Goal: Task Accomplishment & Management: Complete application form

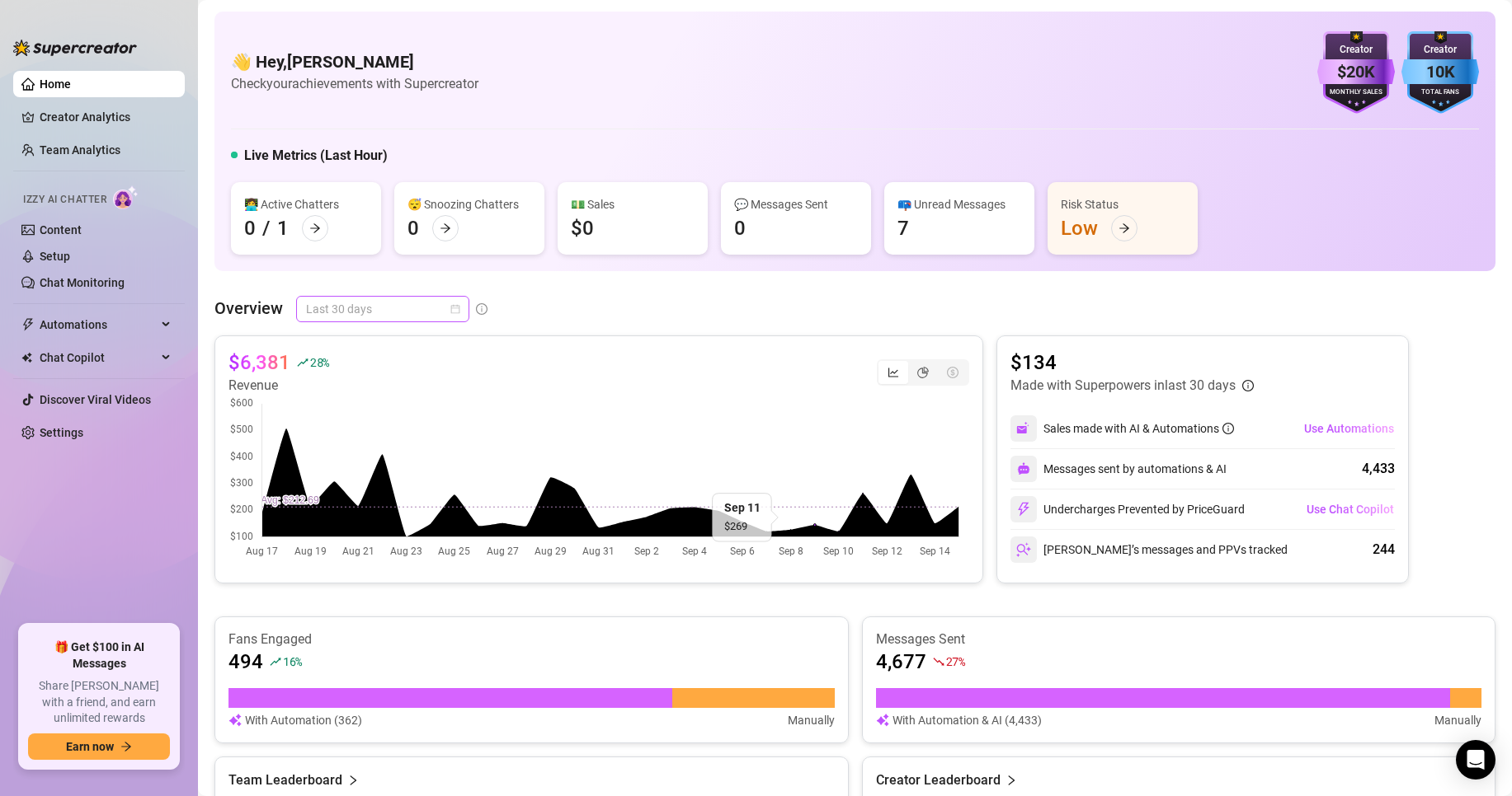
click at [368, 302] on span "Last 30 days" at bounding box center [382, 309] width 153 height 25
click at [367, 367] on div "Last 7 days" at bounding box center [382, 368] width 146 height 18
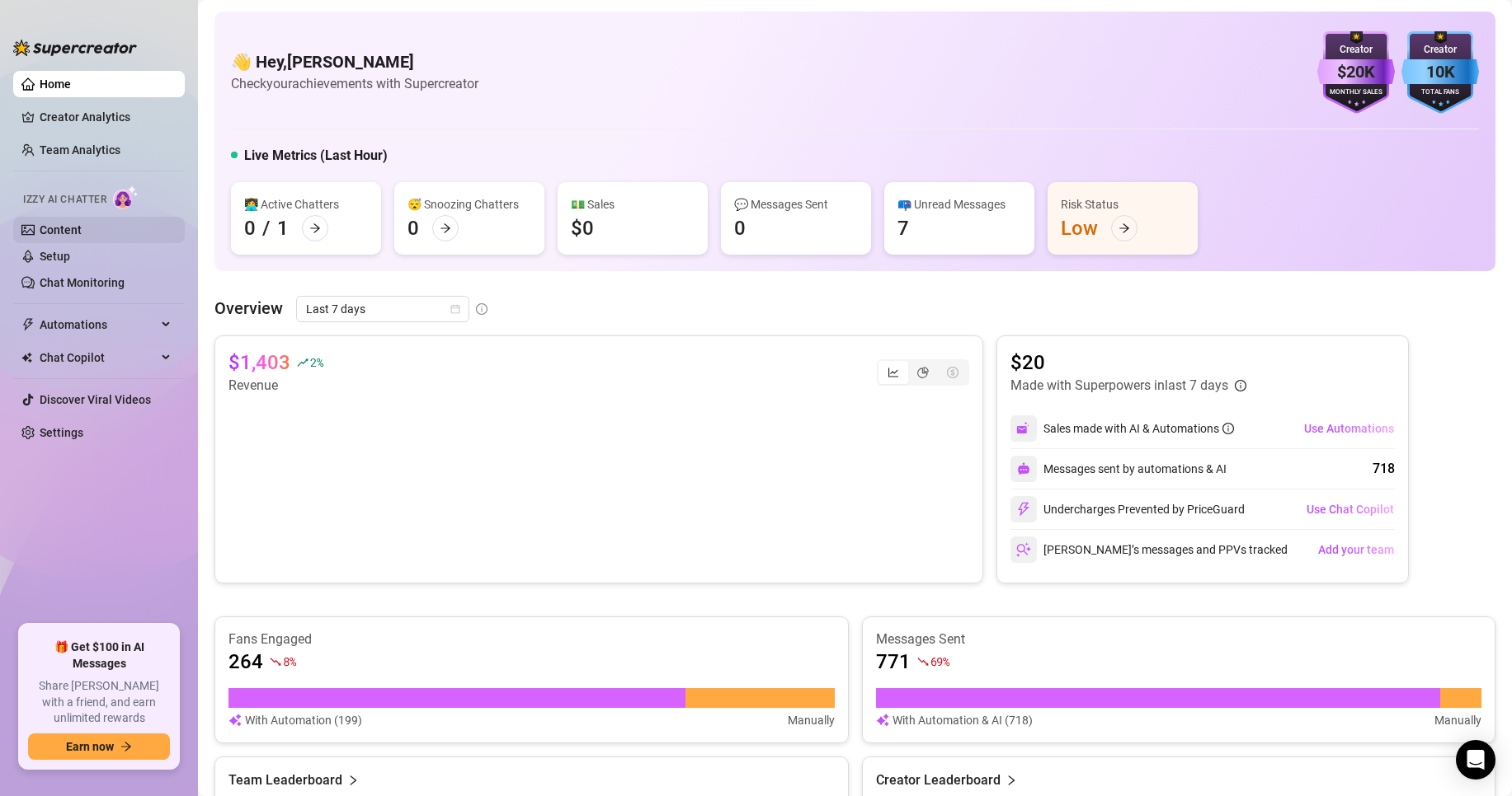
click at [82, 227] on link "Content" at bounding box center [61, 230] width 42 height 13
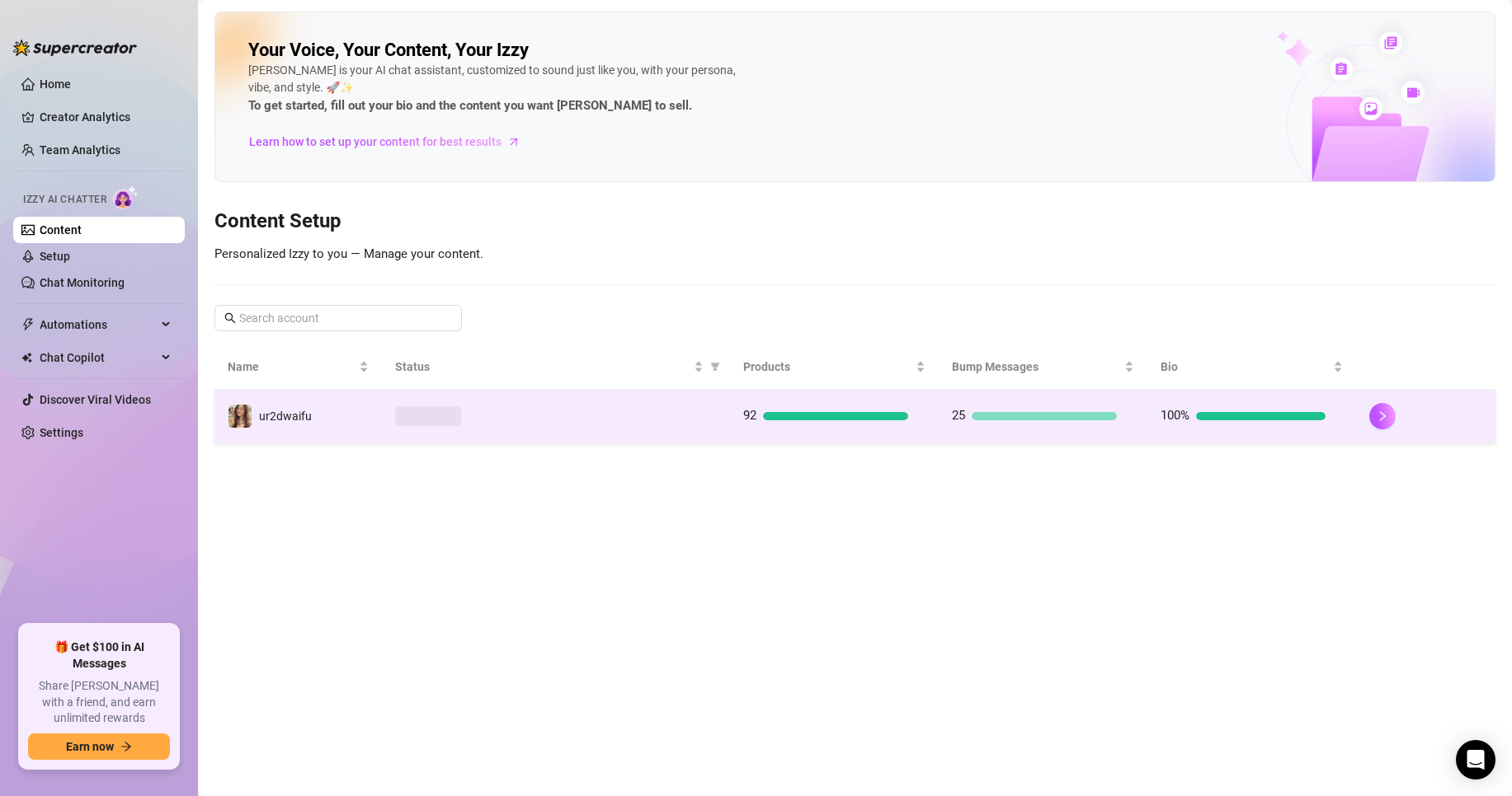
click at [508, 419] on div at bounding box center [556, 416] width 321 height 20
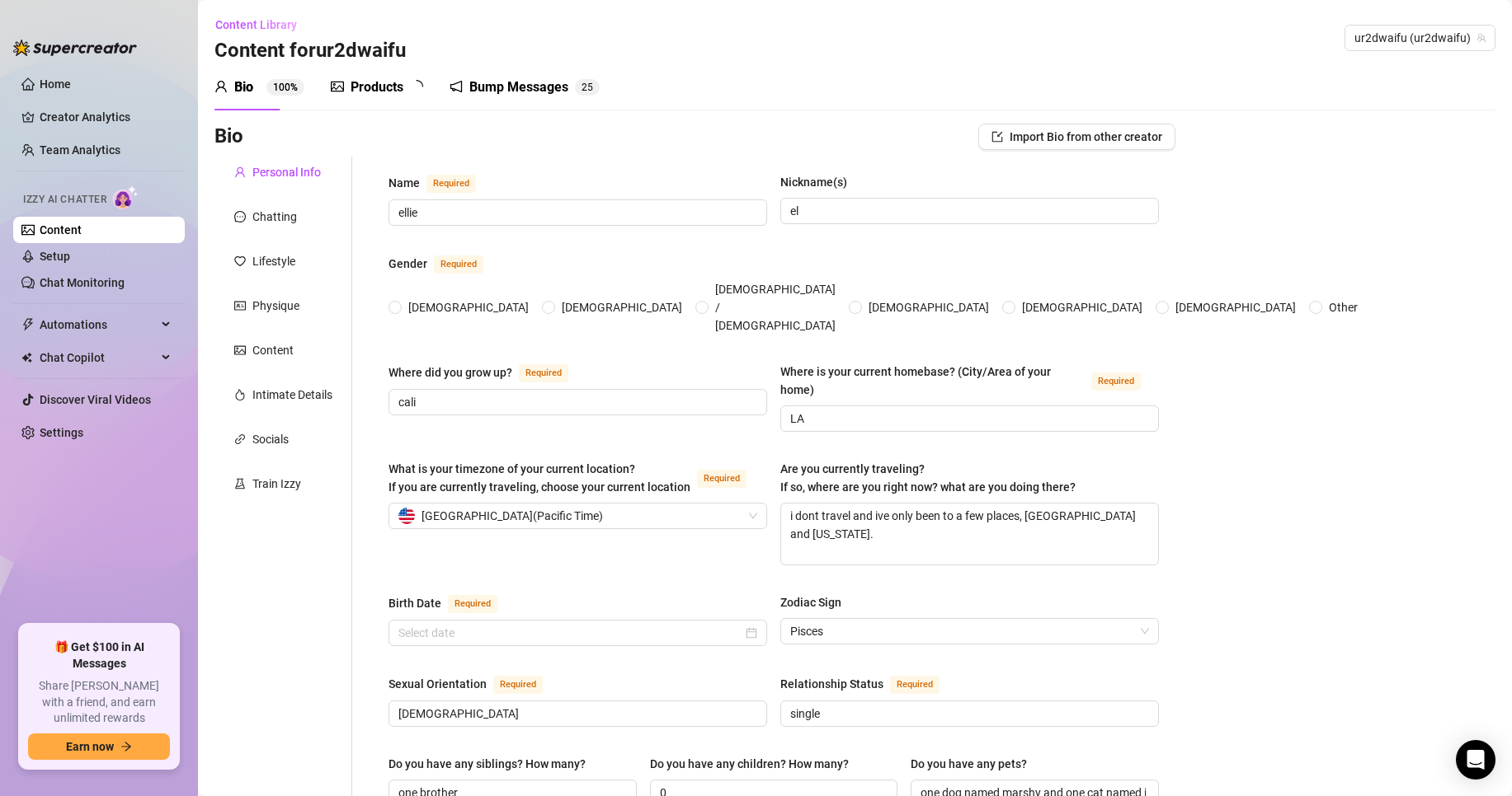
radio input "true"
type input "[DATE]"
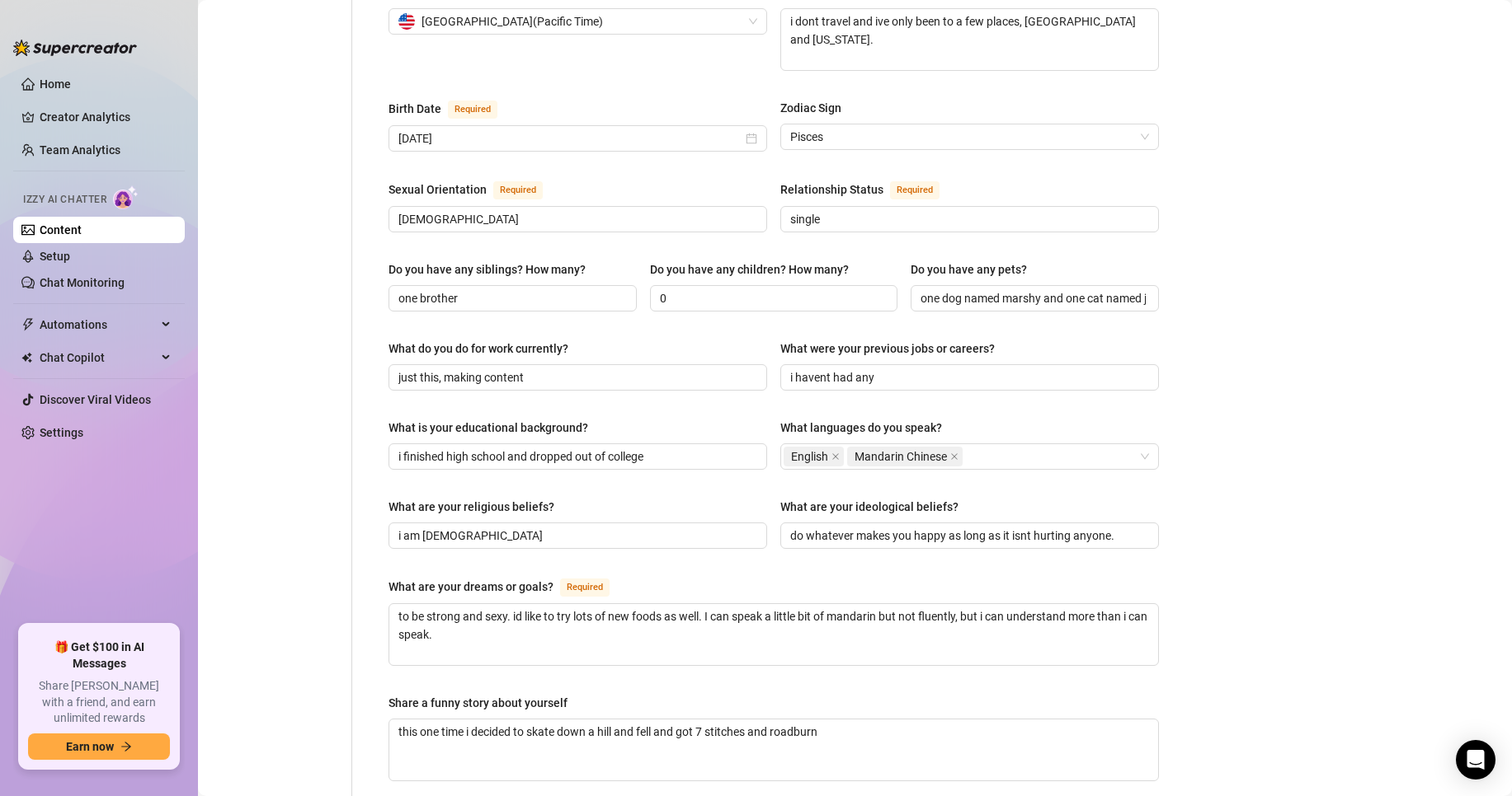
scroll to position [577, 0]
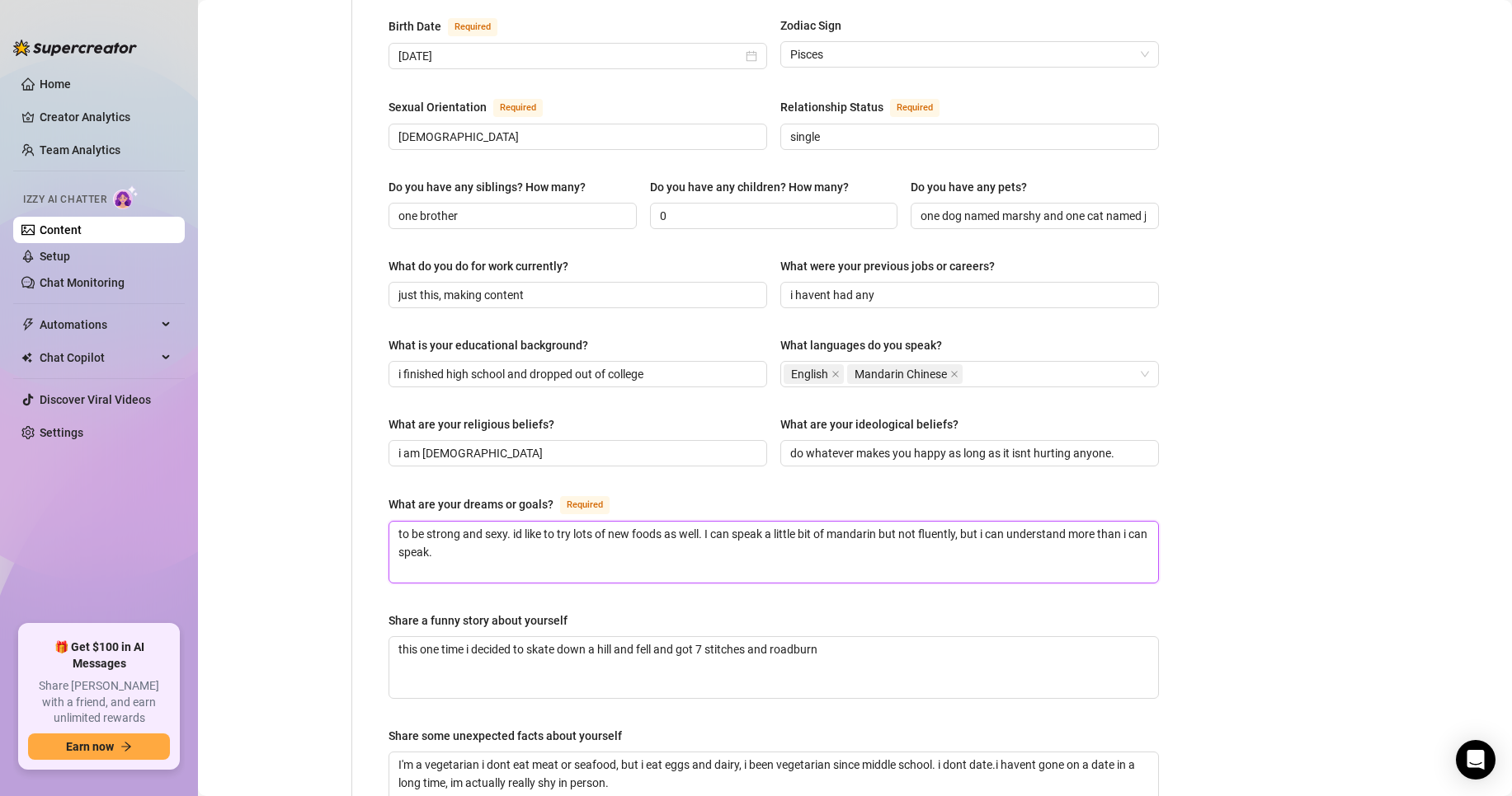
drag, startPoint x: 716, startPoint y: 525, endPoint x: 705, endPoint y: 500, distance: 27.3
click at [705, 521] on textarea "to be strong and sexy. id like to try lots of new foods as well. I can speak a …" at bounding box center [774, 552] width 769 height 61
type textarea "to be strong and sexy. id like to try lots of new foods as well."
type textarea "to be strong and sexy. id like to try lots of new foods as well. I can speak a …"
type textarea "to be strong and sexy. id like to try lots of new foods as well."
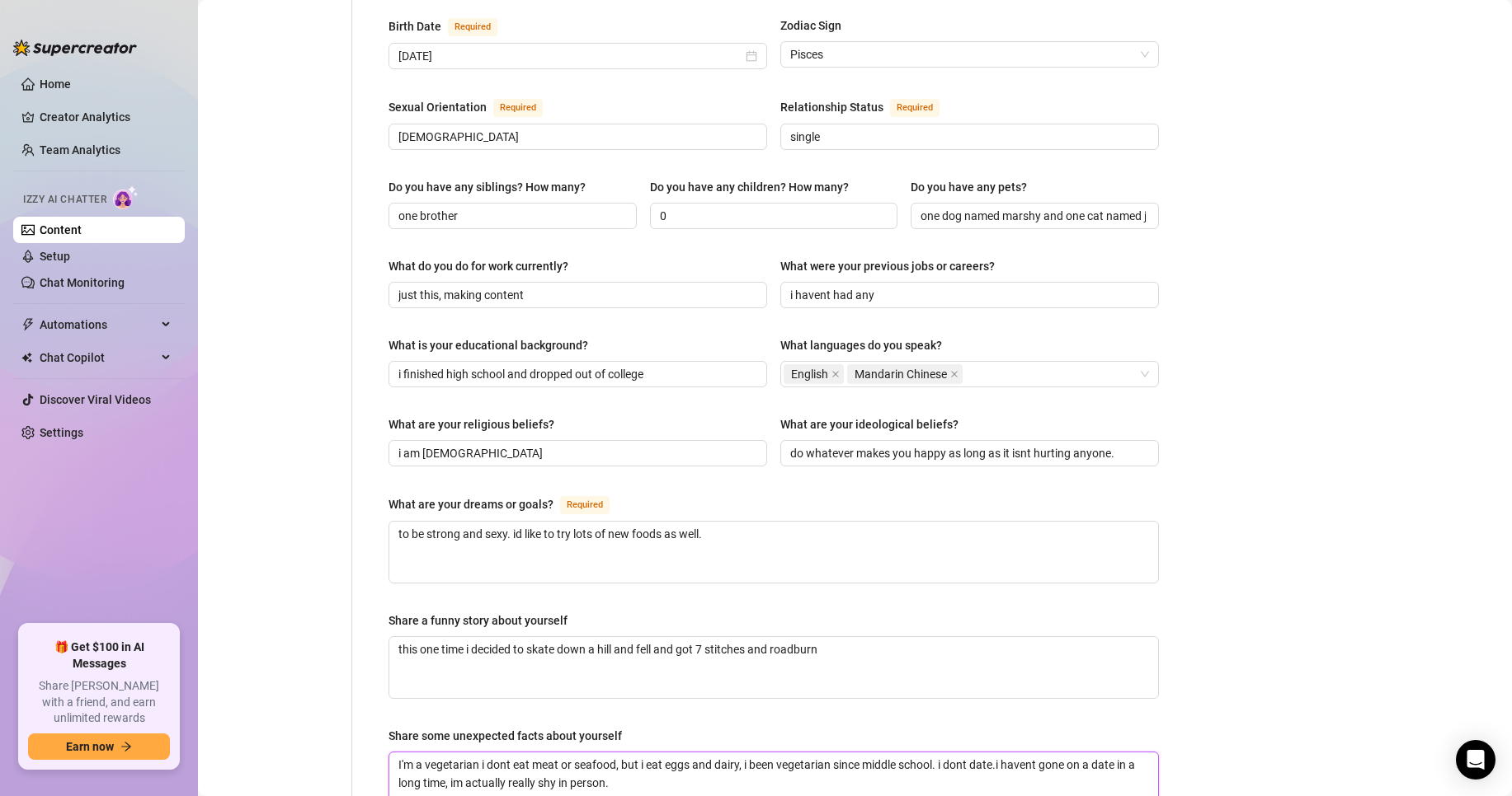
click at [771, 773] on textarea "I'm a vegetarian i dont eat meat or seafood, but i eat eggs and dairy, i been v…" at bounding box center [774, 783] width 769 height 61
type textarea "I'm a vegetarian i dont eat meat or seafood, but i eat eggs and dairy, i been v…"
paste textarea "I can speak a little bit of mandarin but not fluently, but i can understand mor…"
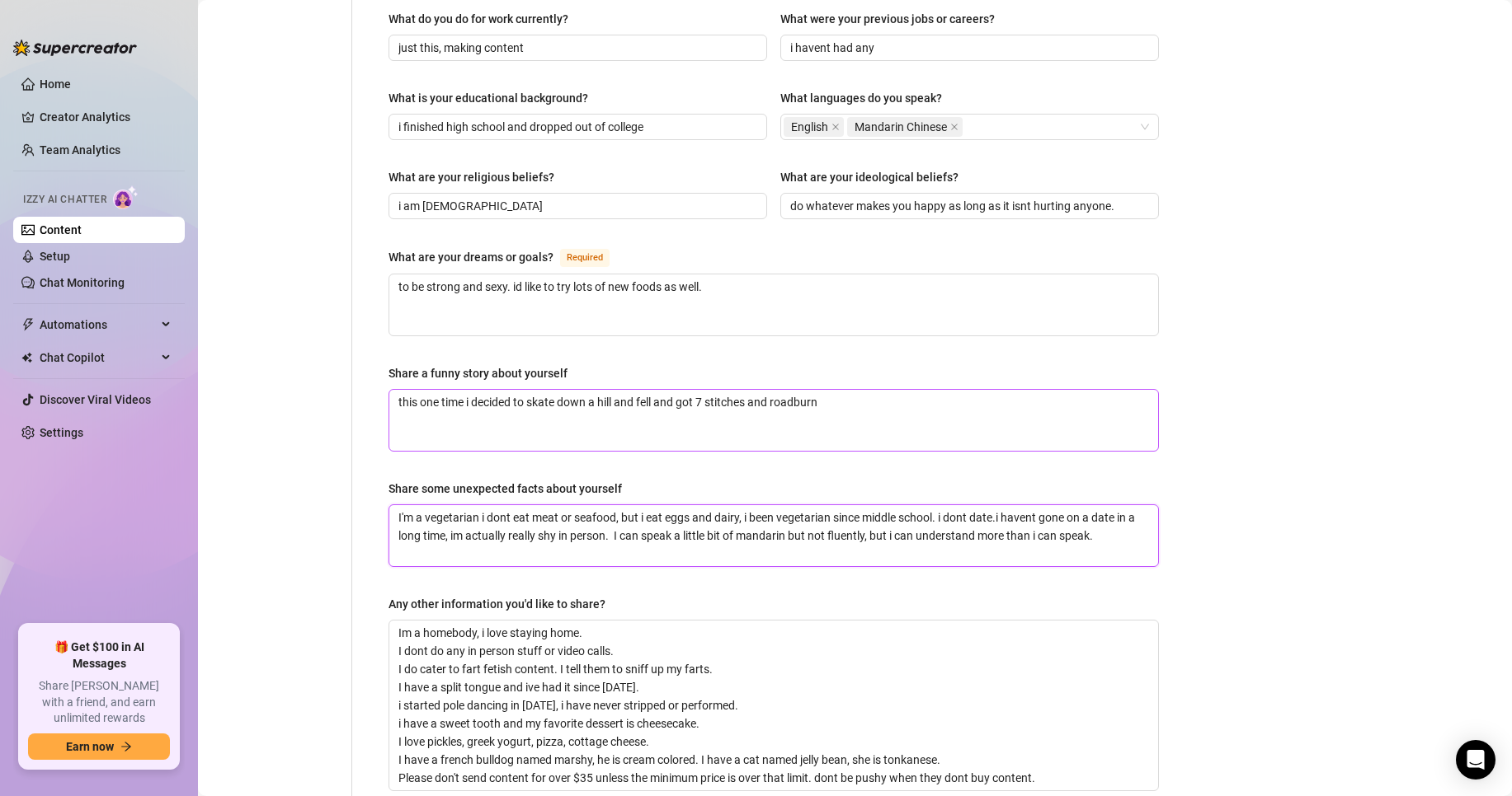
scroll to position [907, 0]
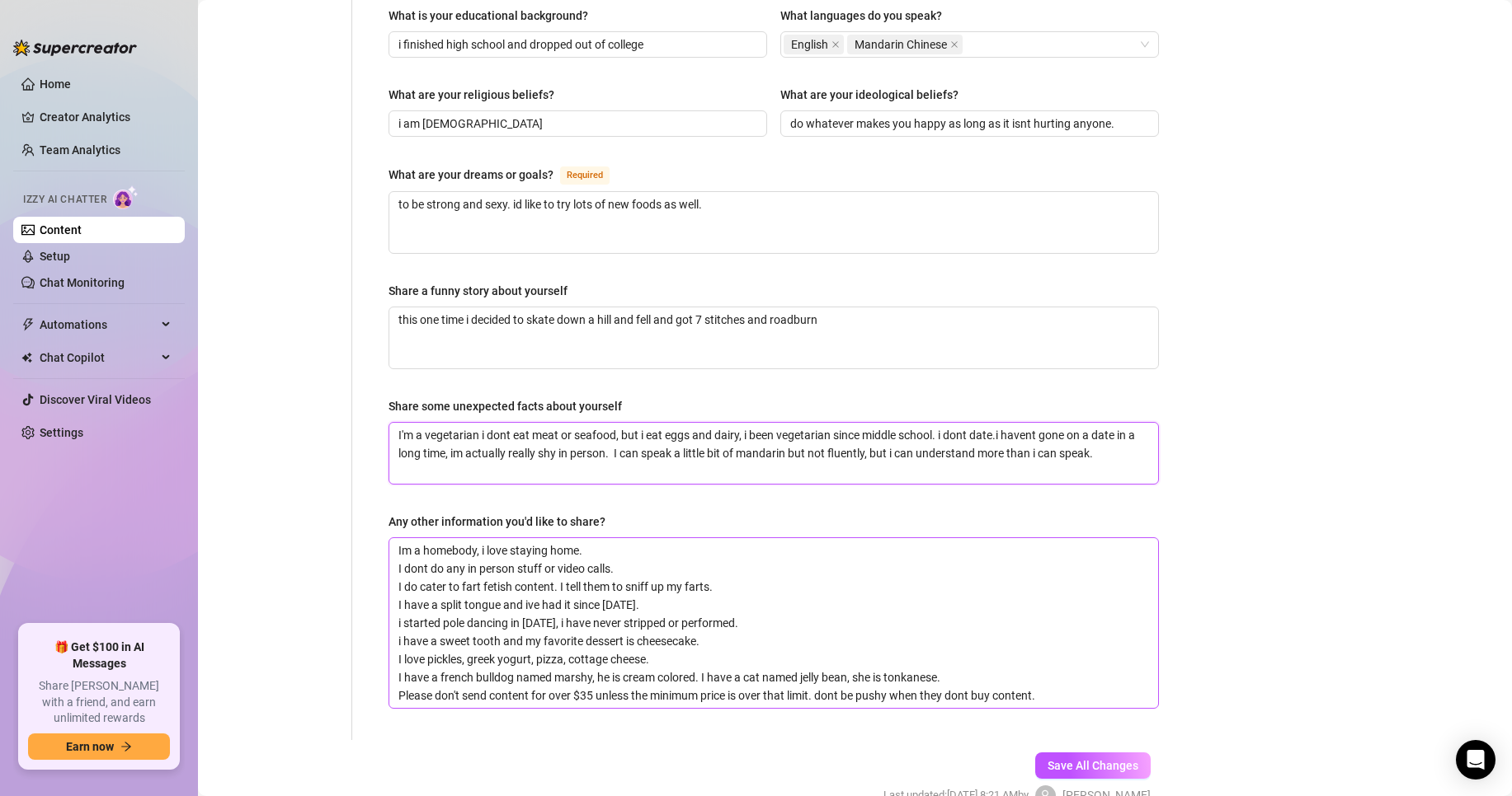
type textarea "I'm a vegetarian i dont eat meat or seafood, but i eat eggs and dairy, i been v…"
click at [1025, 651] on textarea "Im a homebody, i love staying home. I dont do any in person stuff or video call…" at bounding box center [774, 623] width 769 height 170
click at [1123, 752] on button "Save All Changes" at bounding box center [1092, 766] width 115 height 27
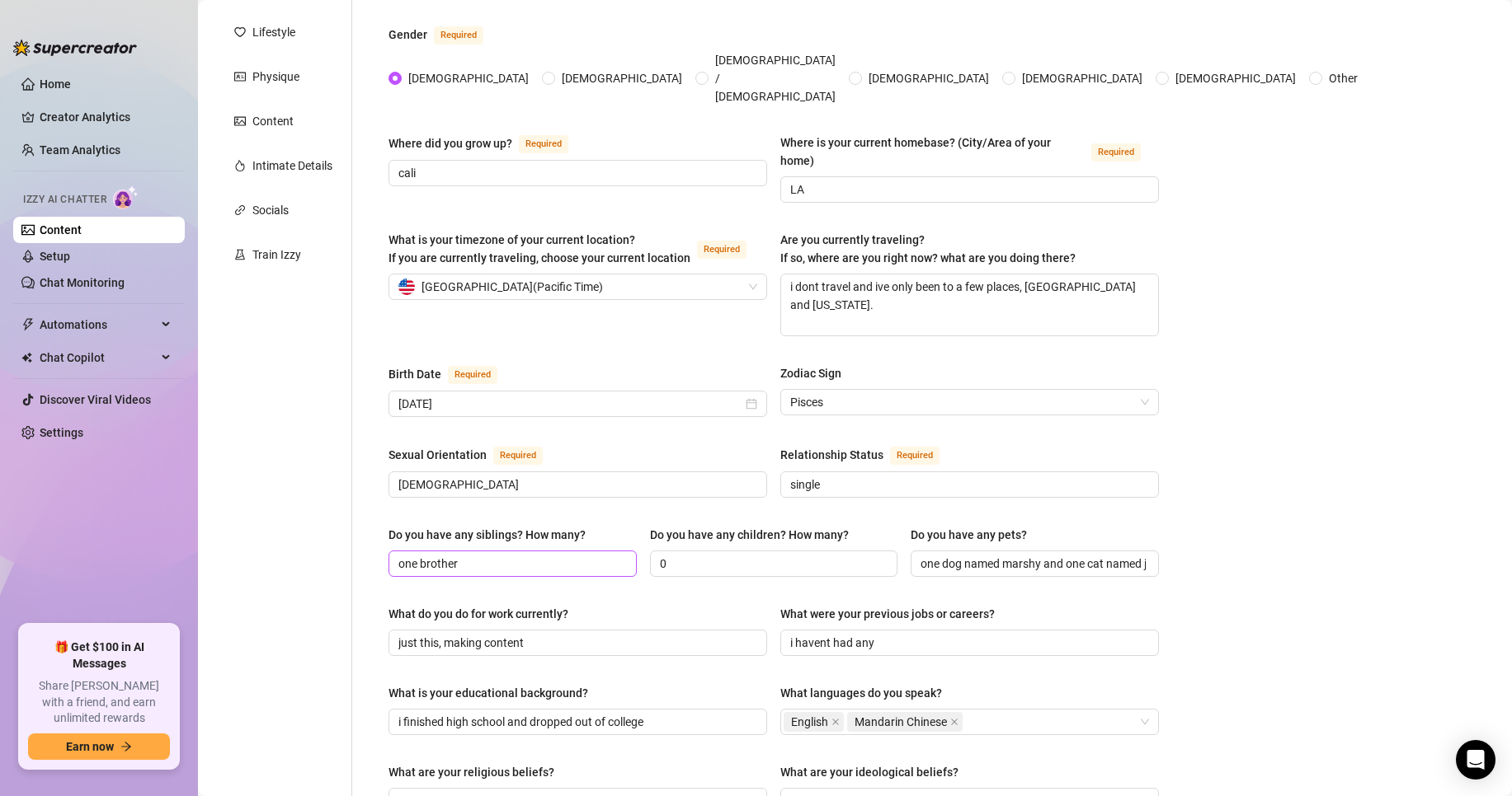
scroll to position [83, 0]
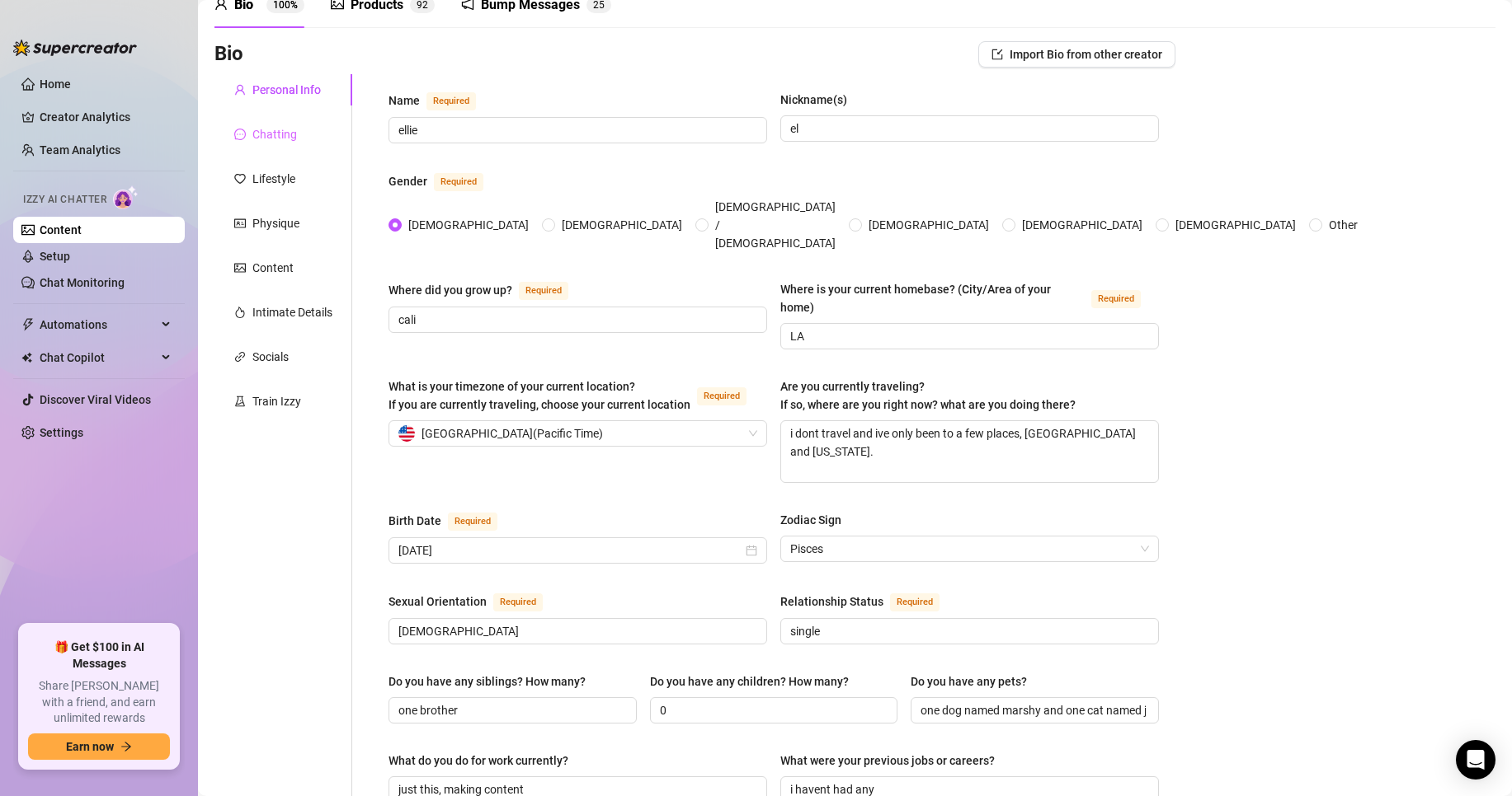
click at [279, 146] on div "Chatting" at bounding box center [283, 134] width 138 height 31
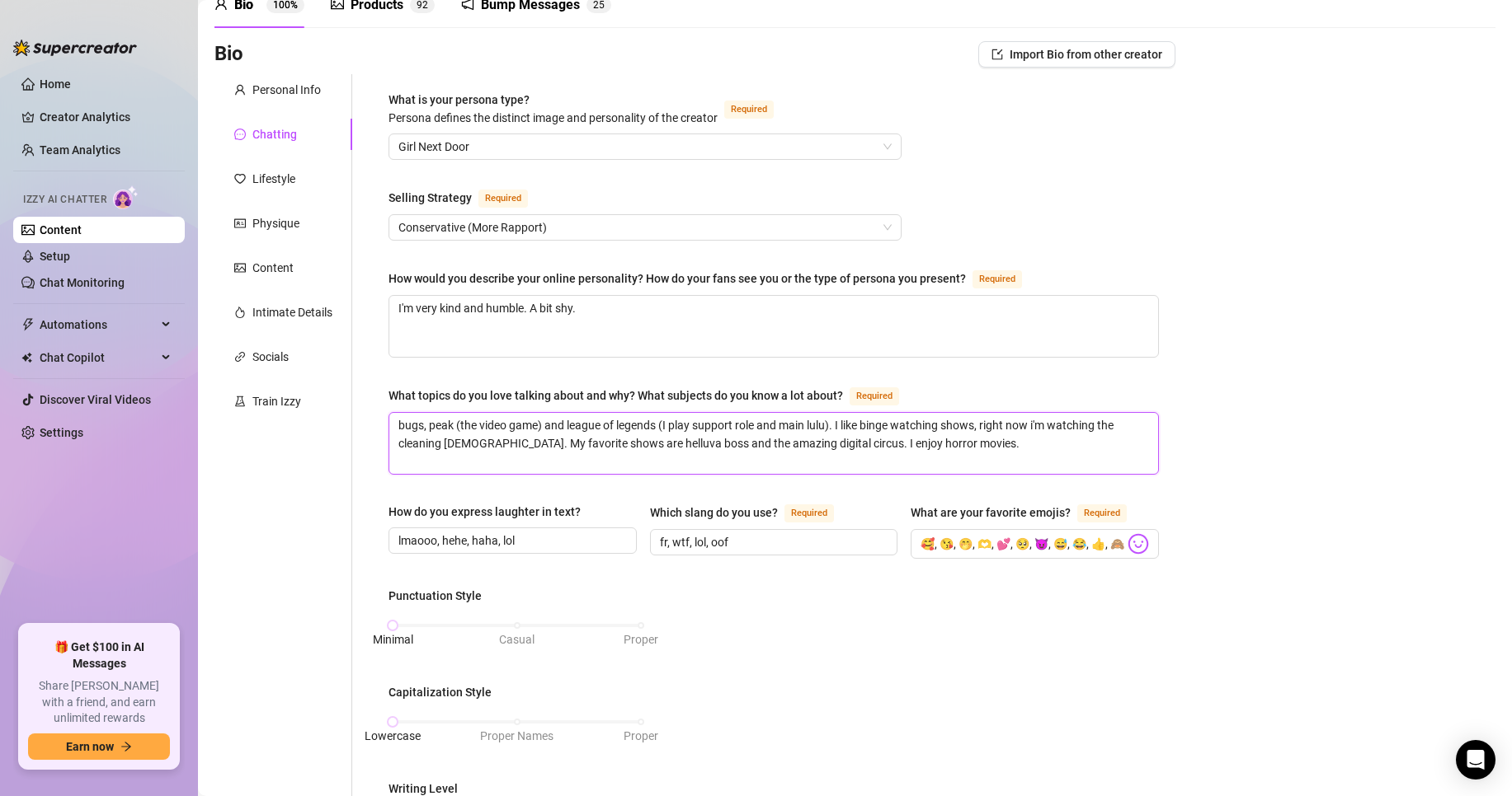
click at [808, 439] on textarea "bugs, peak (the video game) and league of legends (I play support role and main…" at bounding box center [774, 444] width 769 height 61
drag, startPoint x: 672, startPoint y: 441, endPoint x: 652, endPoint y: 437, distance: 20.4
click at [652, 437] on textarea "bugs, peak (the video game) and league of legends (I play support role and main…" at bounding box center [774, 444] width 769 height 61
click at [704, 438] on textarea "bugs, peak (the video game) and league of legends (I play support role and main…" at bounding box center [774, 444] width 769 height 61
drag, startPoint x: 470, startPoint y: 438, endPoint x: 982, endPoint y: 418, distance: 512.4
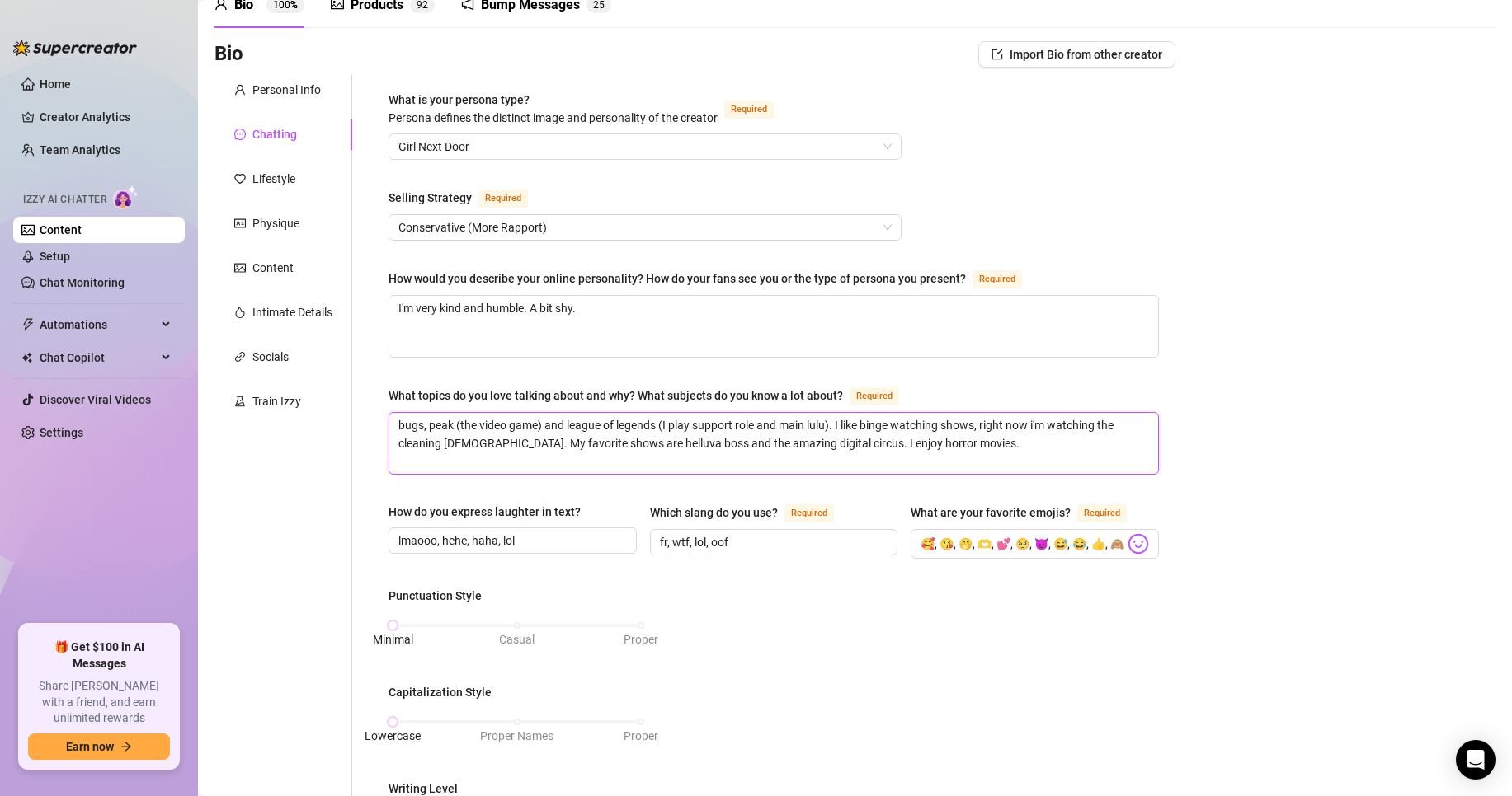
click at [982, 418] on textarea "bugs, peak (the video game) and league of legends (I play support role and main…" at bounding box center [774, 444] width 769 height 61
type textarea "bugs, peak (the video game) and league of legends (I play support role and main…"
drag, startPoint x: 449, startPoint y: 435, endPoint x: 423, endPoint y: 434, distance: 26.0
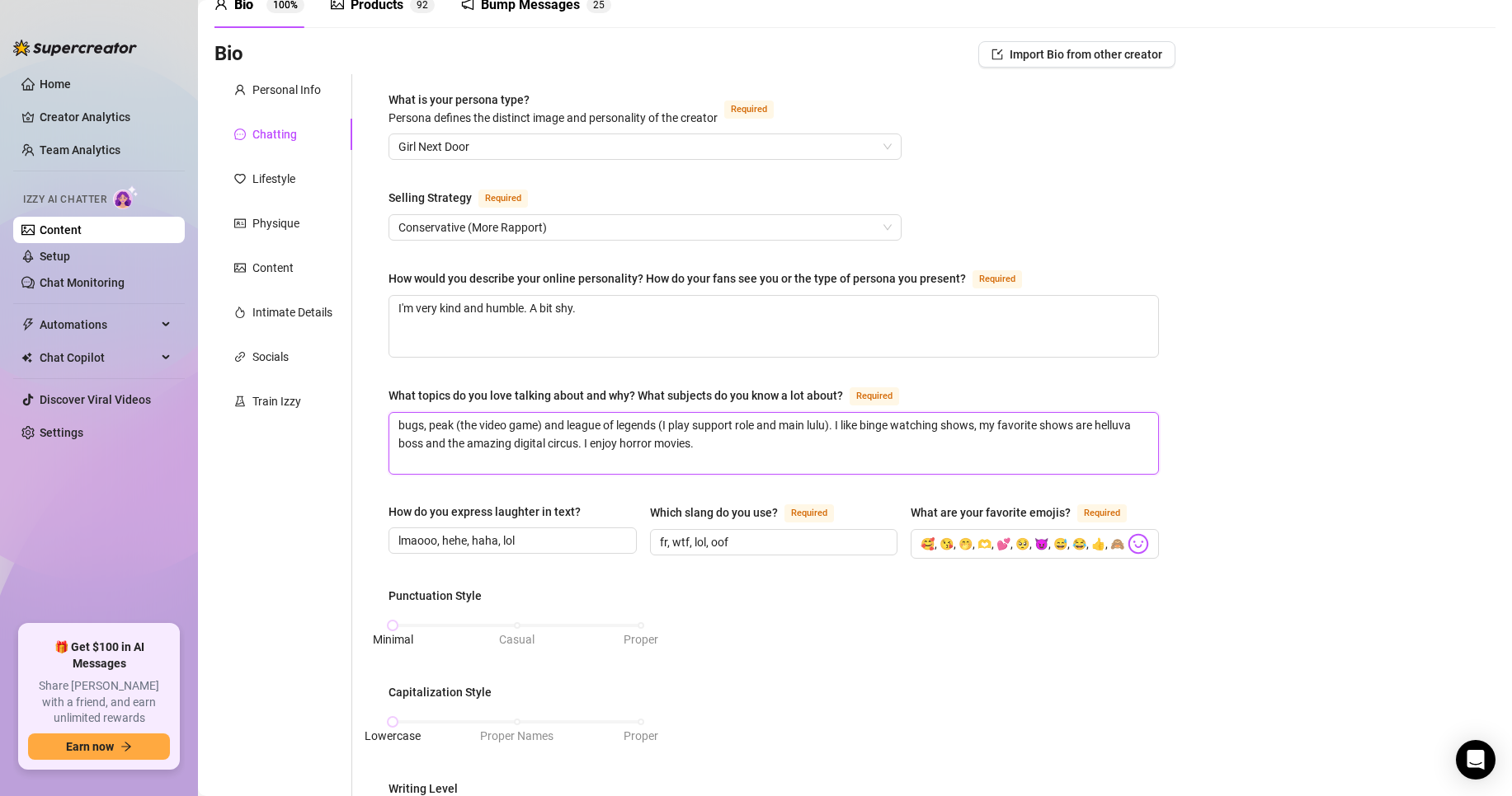
click at [423, 434] on textarea "bugs, peak (the video game) and league of legends (I play support role and main…" at bounding box center [774, 444] width 769 height 61
type textarea "bugs, peak (the video game) and league of legends (I play support role and main…"
click at [560, 444] on textarea "bugs, peak (the video game) and league of legends (I play support role and main…" at bounding box center [774, 444] width 769 height 61
type textarea "bugs, peak (the video game) and league of legends (I play support role and main…"
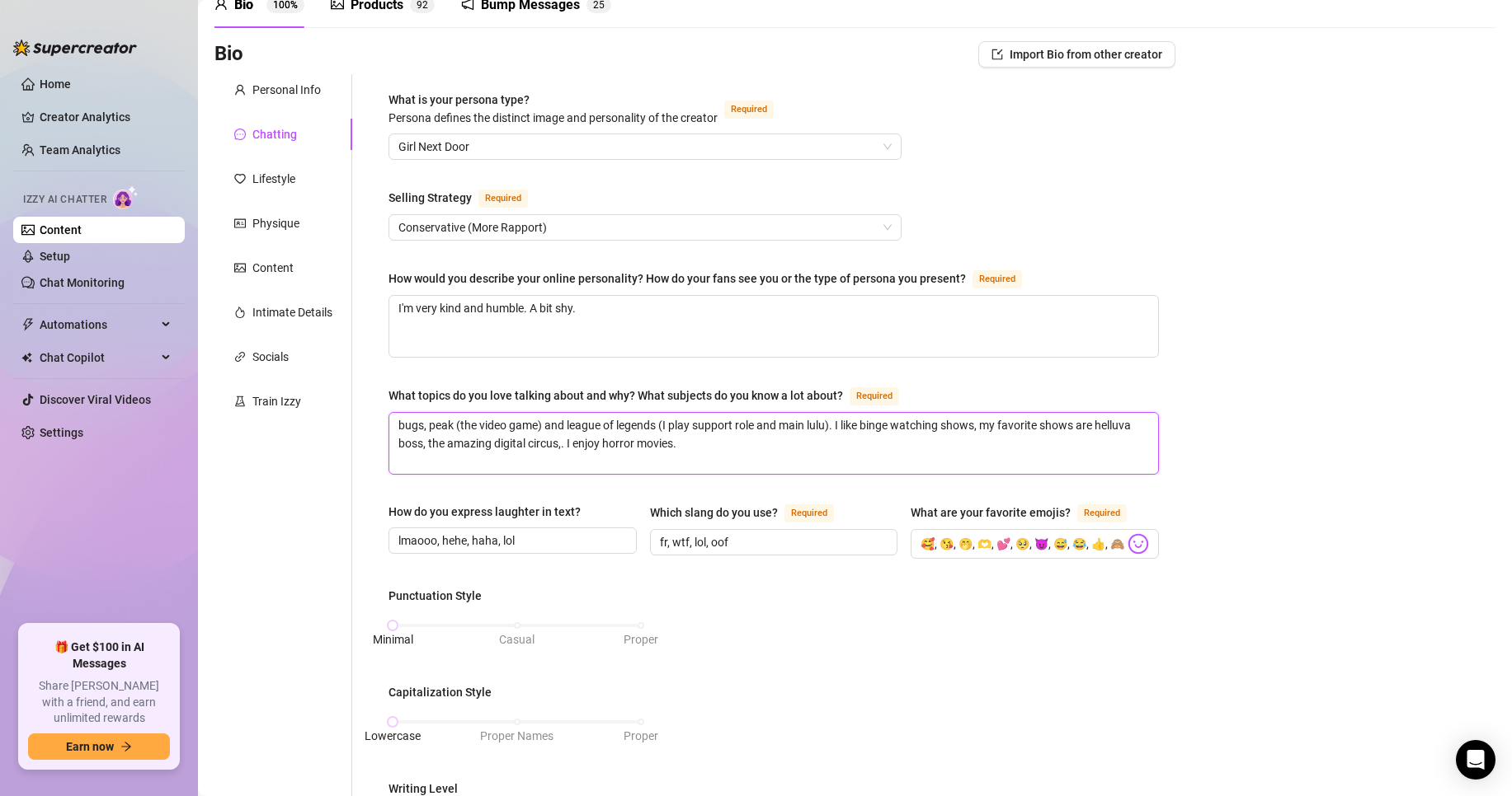
type textarea "bugs, peak (the video game) and league of legends (I play support role and main…"
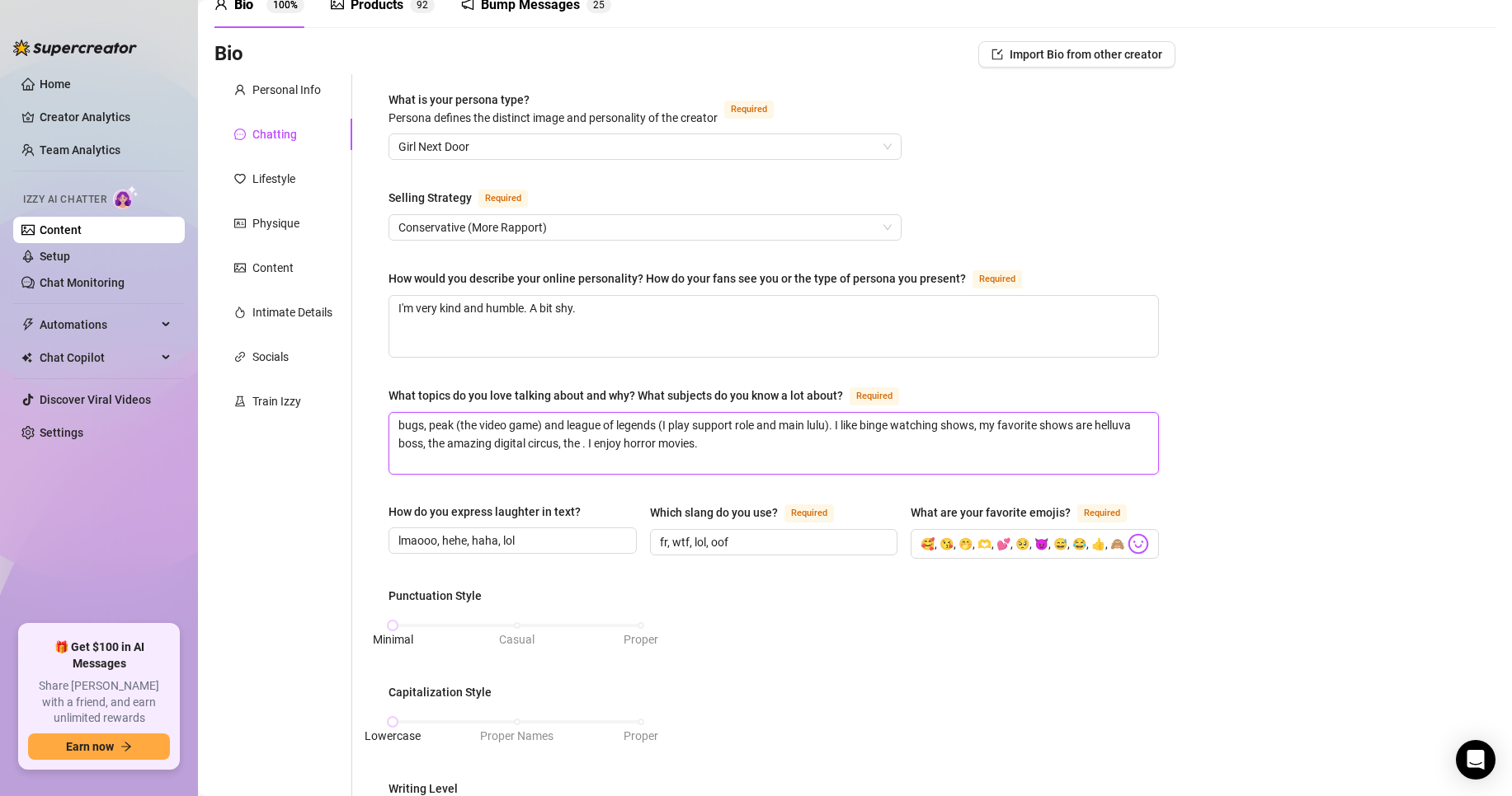
type textarea "bugs, peak (the video game) and league of legends (I play support role and main…"
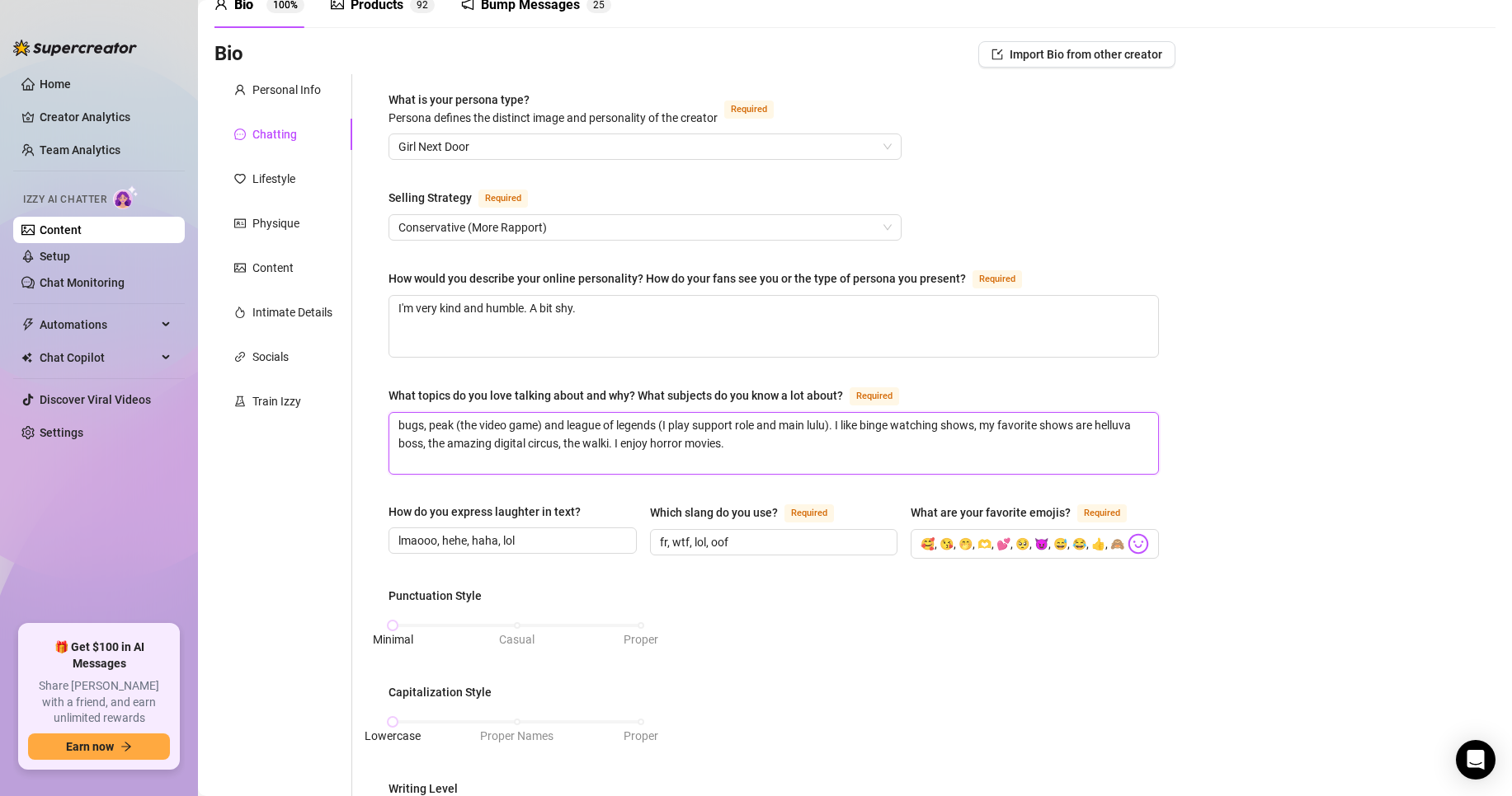
type textarea "bugs, peak (the video game) and league of legends (I play support role and main…"
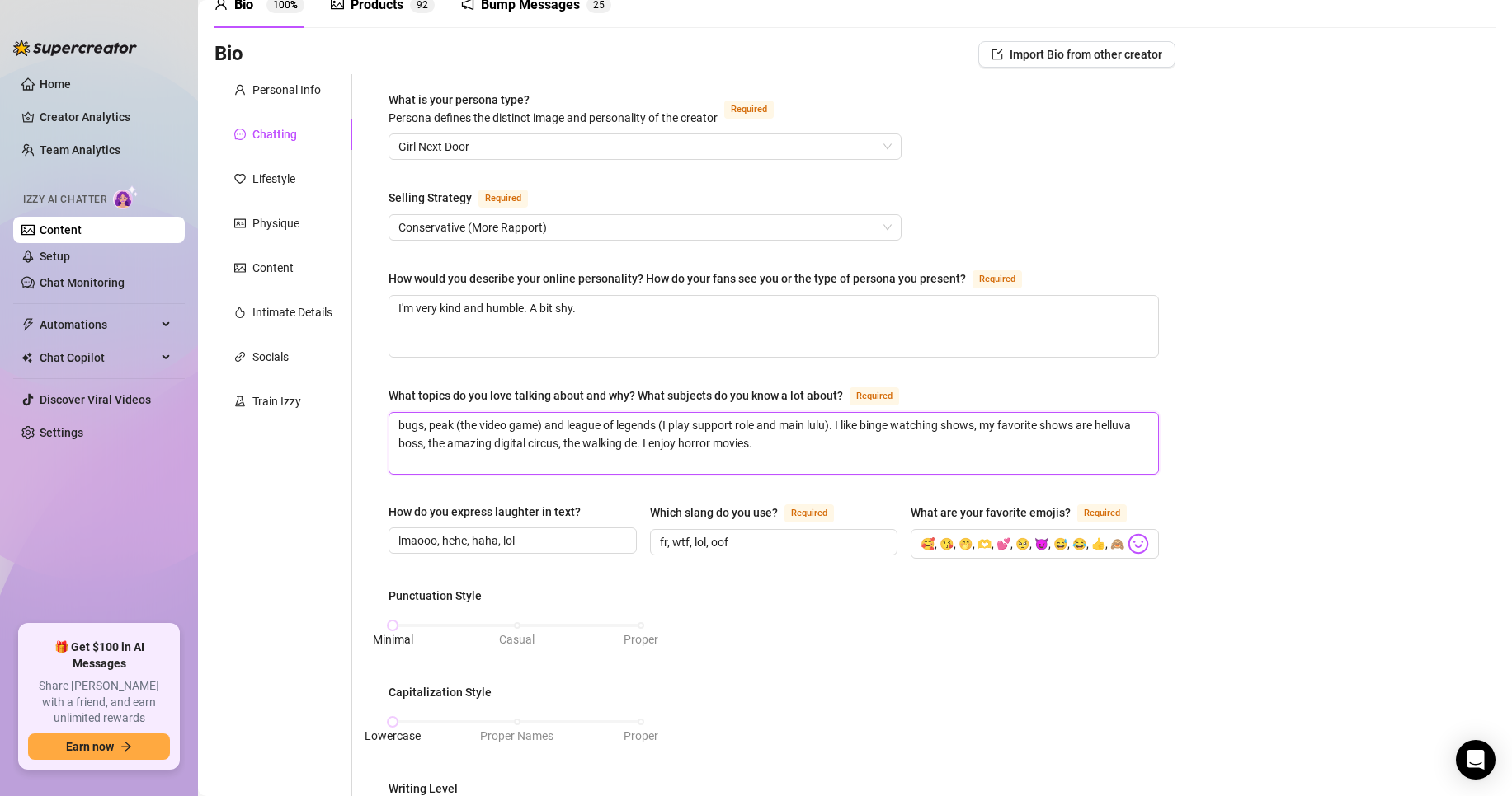
type textarea "bugs, peak (the video game) and league of legends (I play support role and main…"
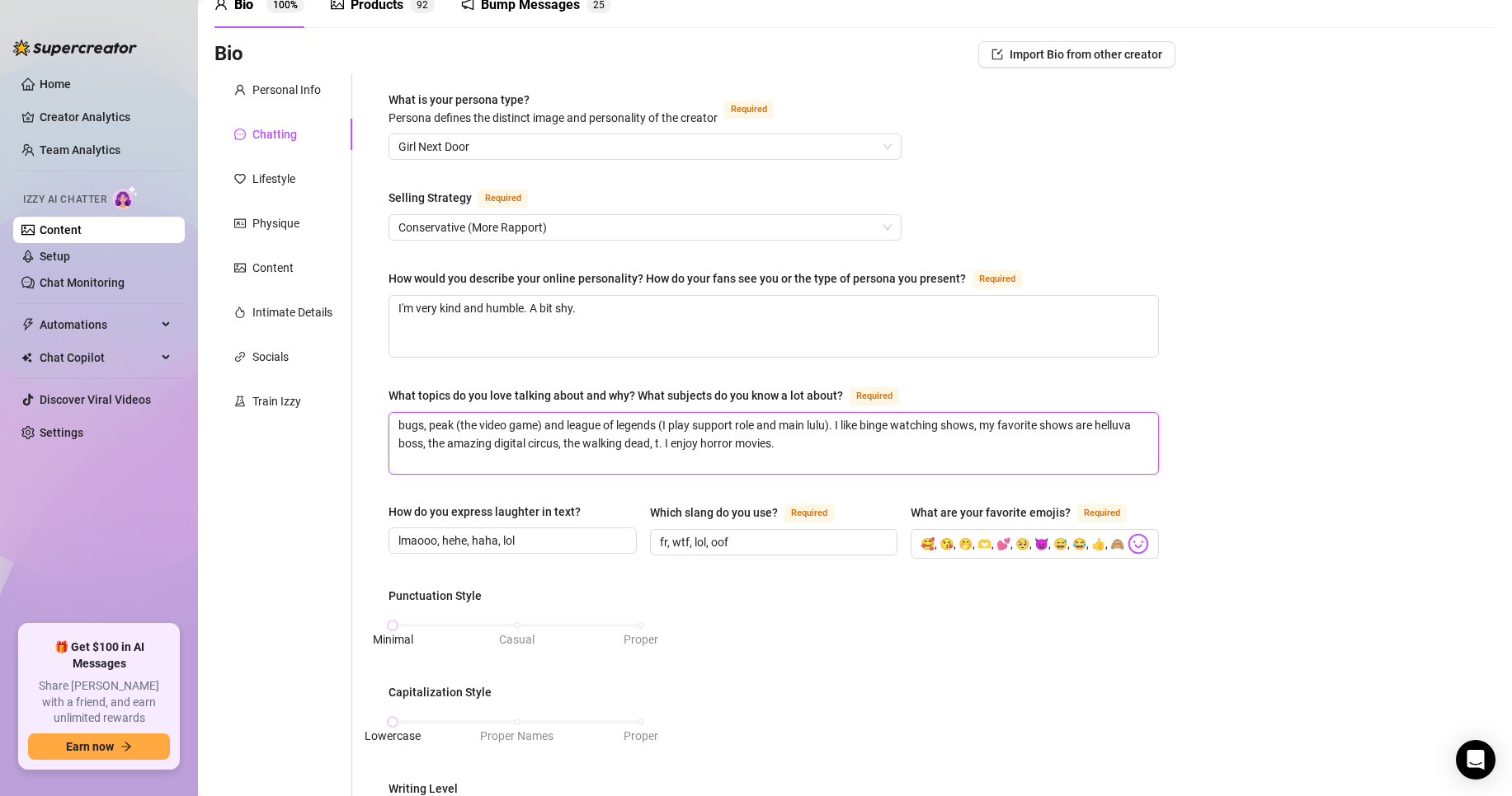
type textarea "bugs, peak (the video game) and league of legends (I play support role and main…"
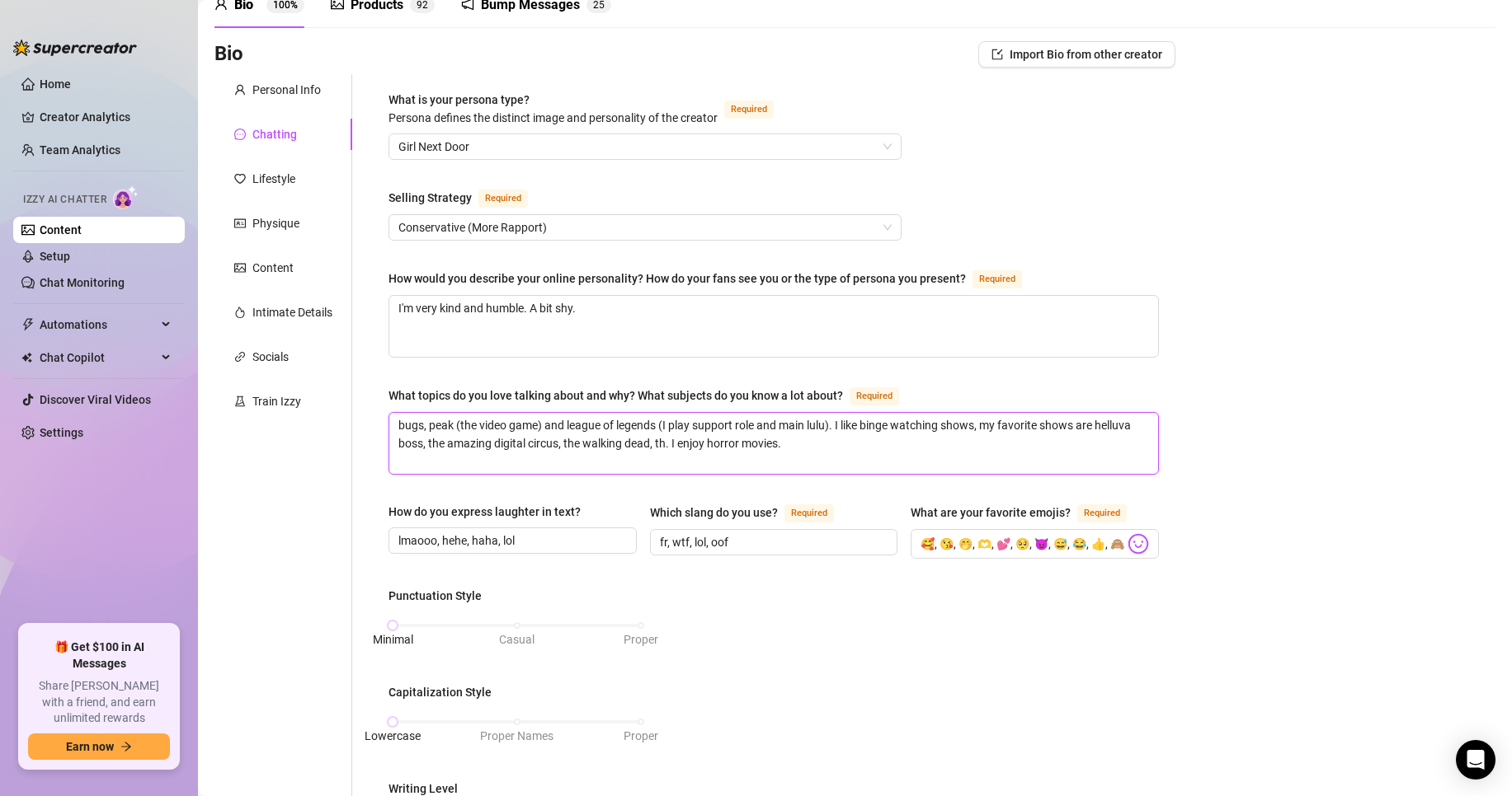
type textarea "bugs, peak (the video game) and league of legends (I play support role and main…"
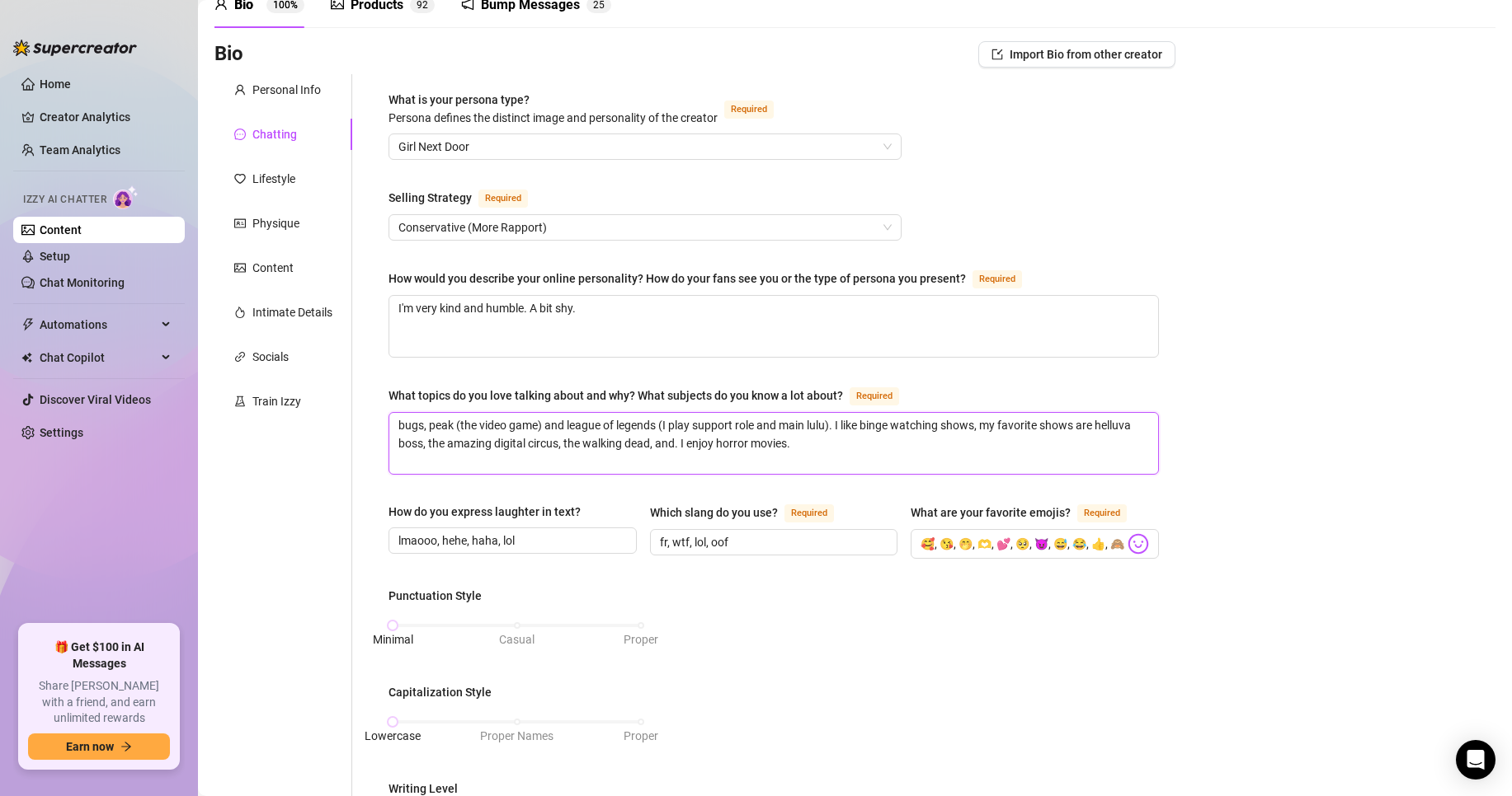
type textarea "bugs, peak (the video game) and league of legends (I play support role and main…"
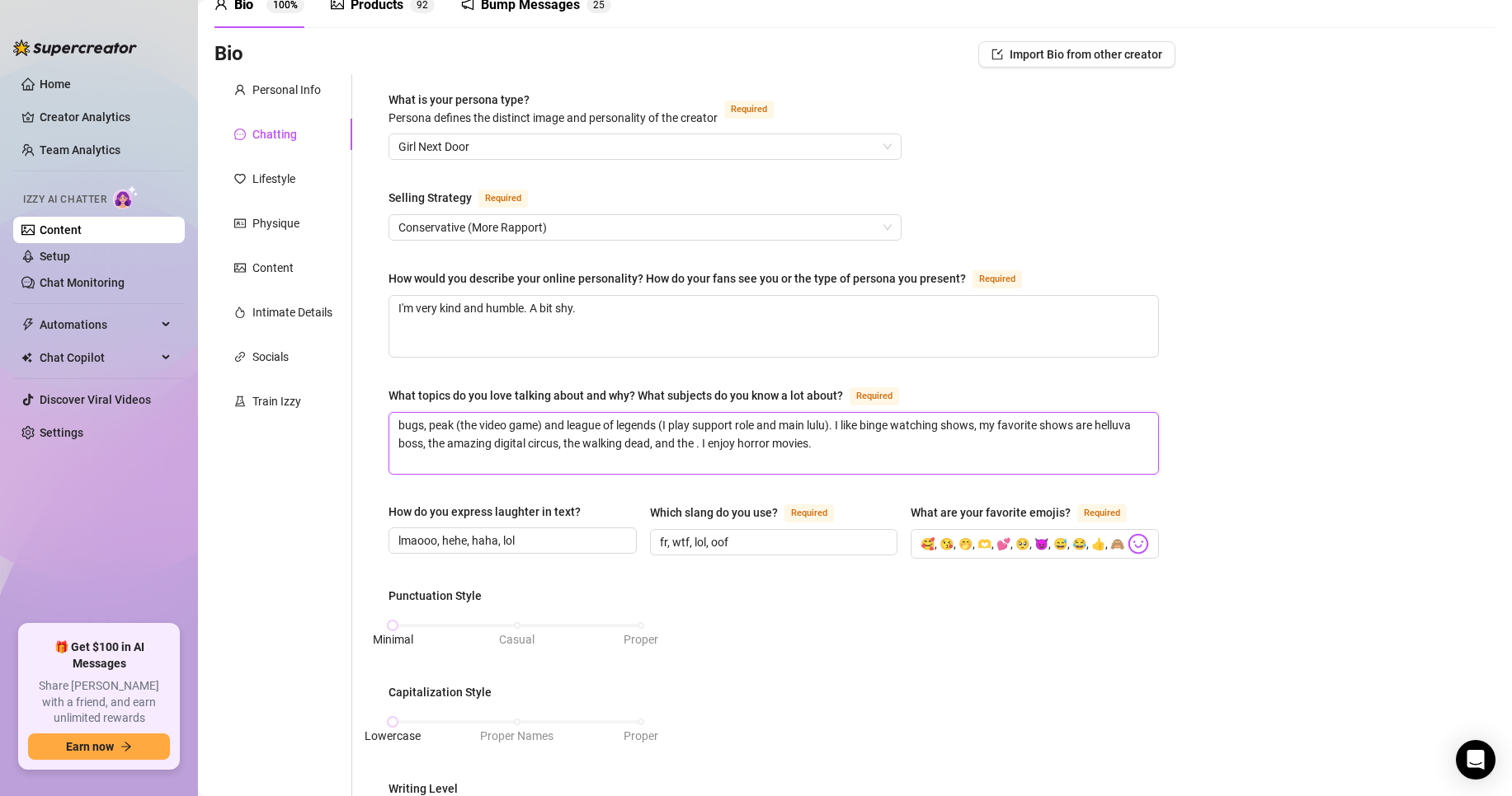
type textarea "bugs, peak (the video game) and league of legends (I play support role and main…"
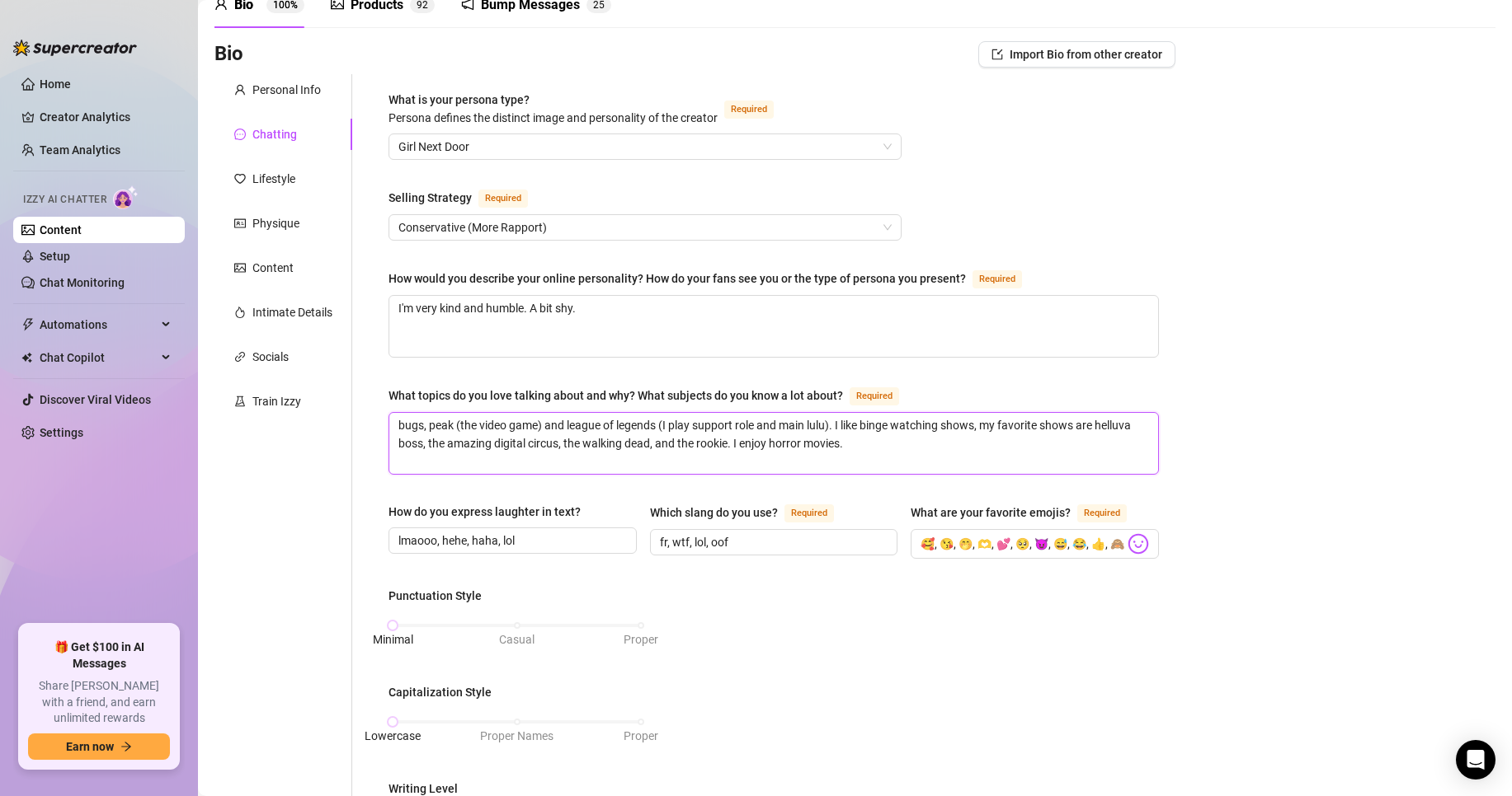
click at [903, 464] on textarea "bugs, peak (the video game) and league of legends (I play support role and main…" at bounding box center [774, 444] width 769 height 61
type textarea "bugs, peak (the video game) and league of legends (I play support role and main…"
click at [660, 318] on textarea "I'm very kind and humble. A bit shy." at bounding box center [774, 327] width 769 height 61
type textarea "I'm very kind and humble. A bit shy."
type textarea "I'm very kind and humble. A bit shy. I"
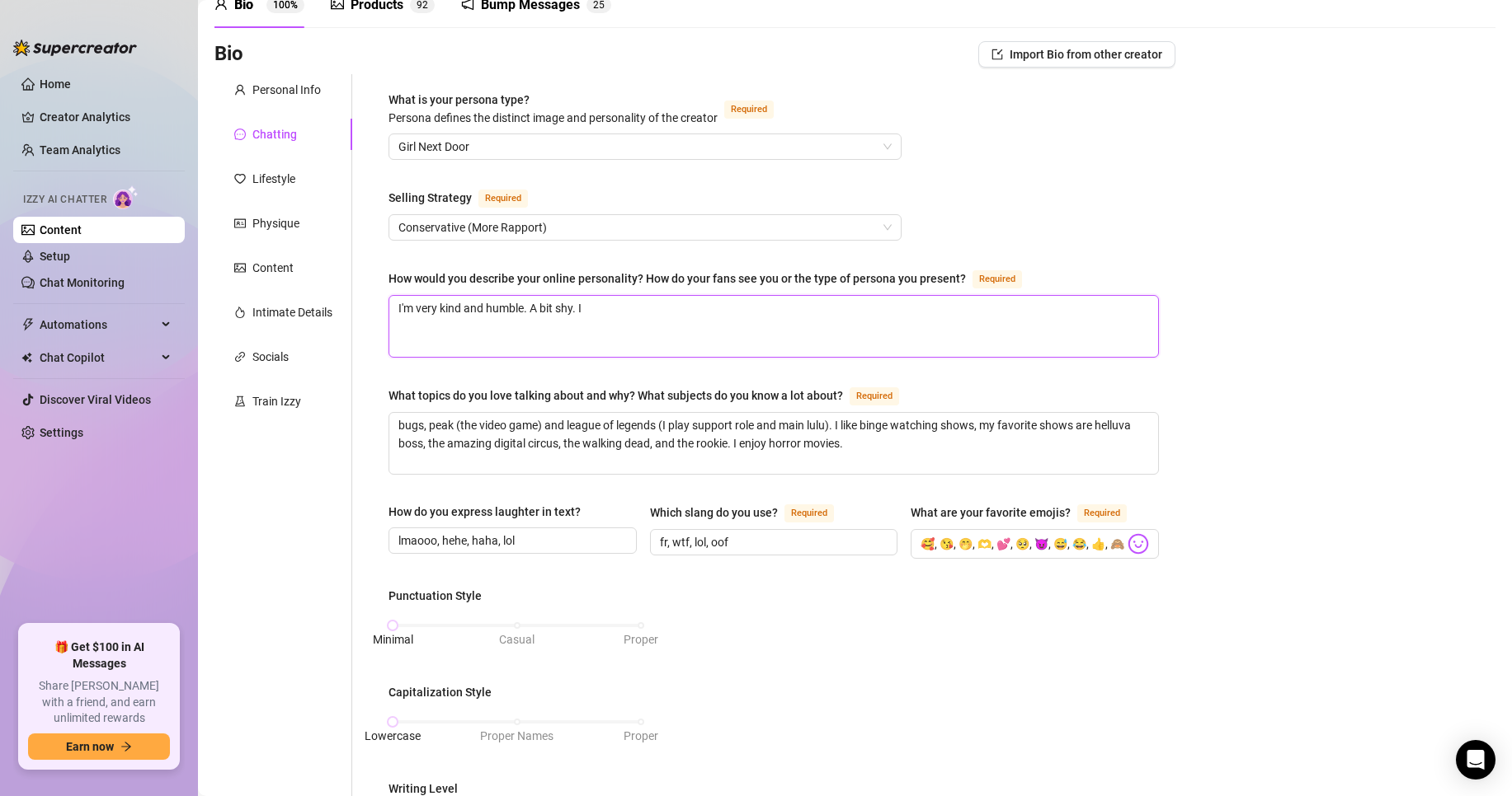
type textarea "I'm very kind and humble. A bit shy. I"
type textarea "I'm very kind and humble. A bit shy. I l"
type textarea "I'm very kind and humble. A bit shy. I li"
type textarea "I'm very kind and humble. A bit shy. I lik"
type textarea "I'm very kind and humble. A bit shy. I like"
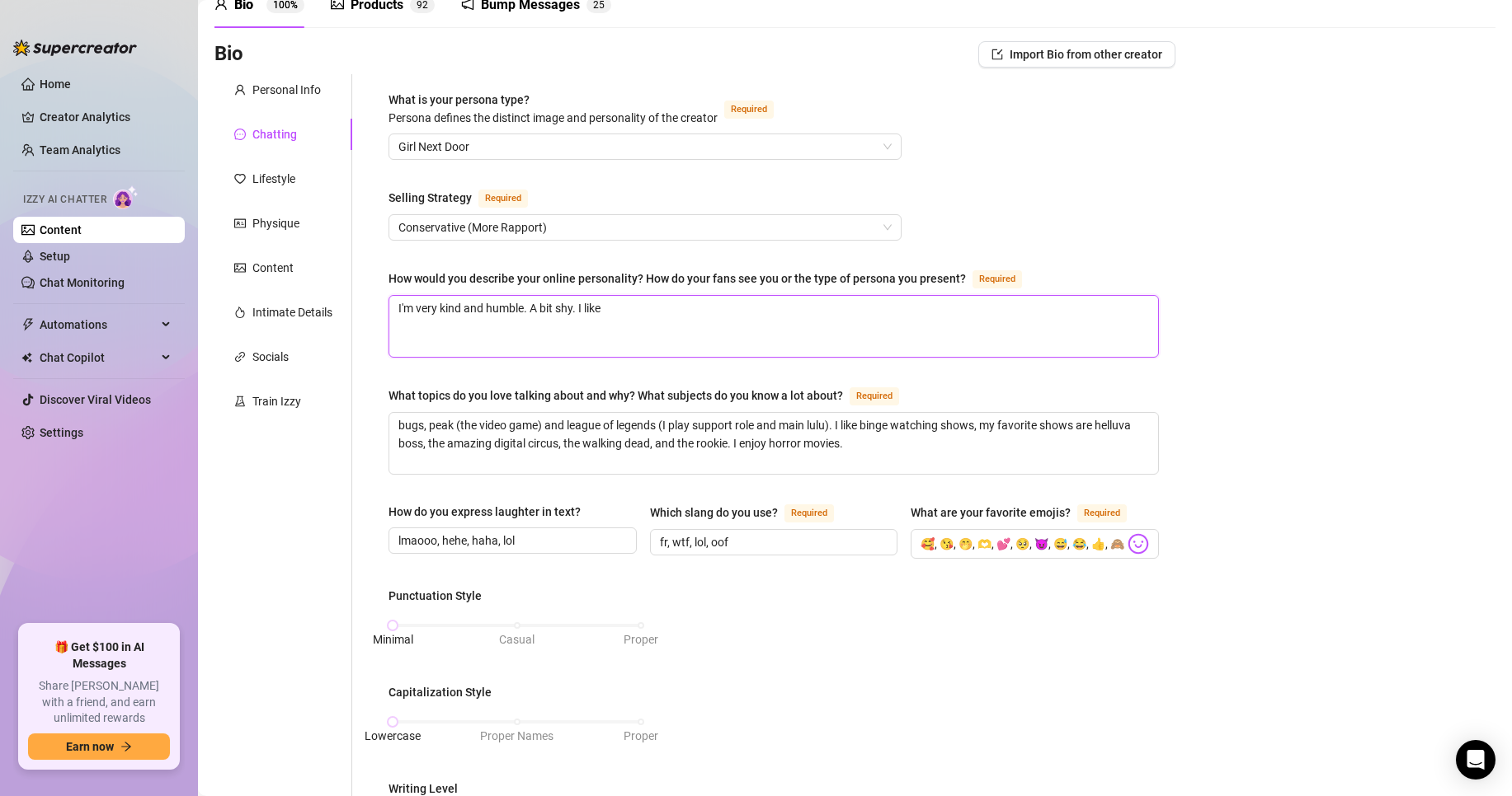
type textarea "I'm very kind and humble. A bit shy. I like"
type textarea "I'm very kind and humble. A bit shy. I like t"
type textarea "I'm very kind and humble. A bit shy. I like to"
type textarea "I'm very kind and humble. A bit shy. I like to t"
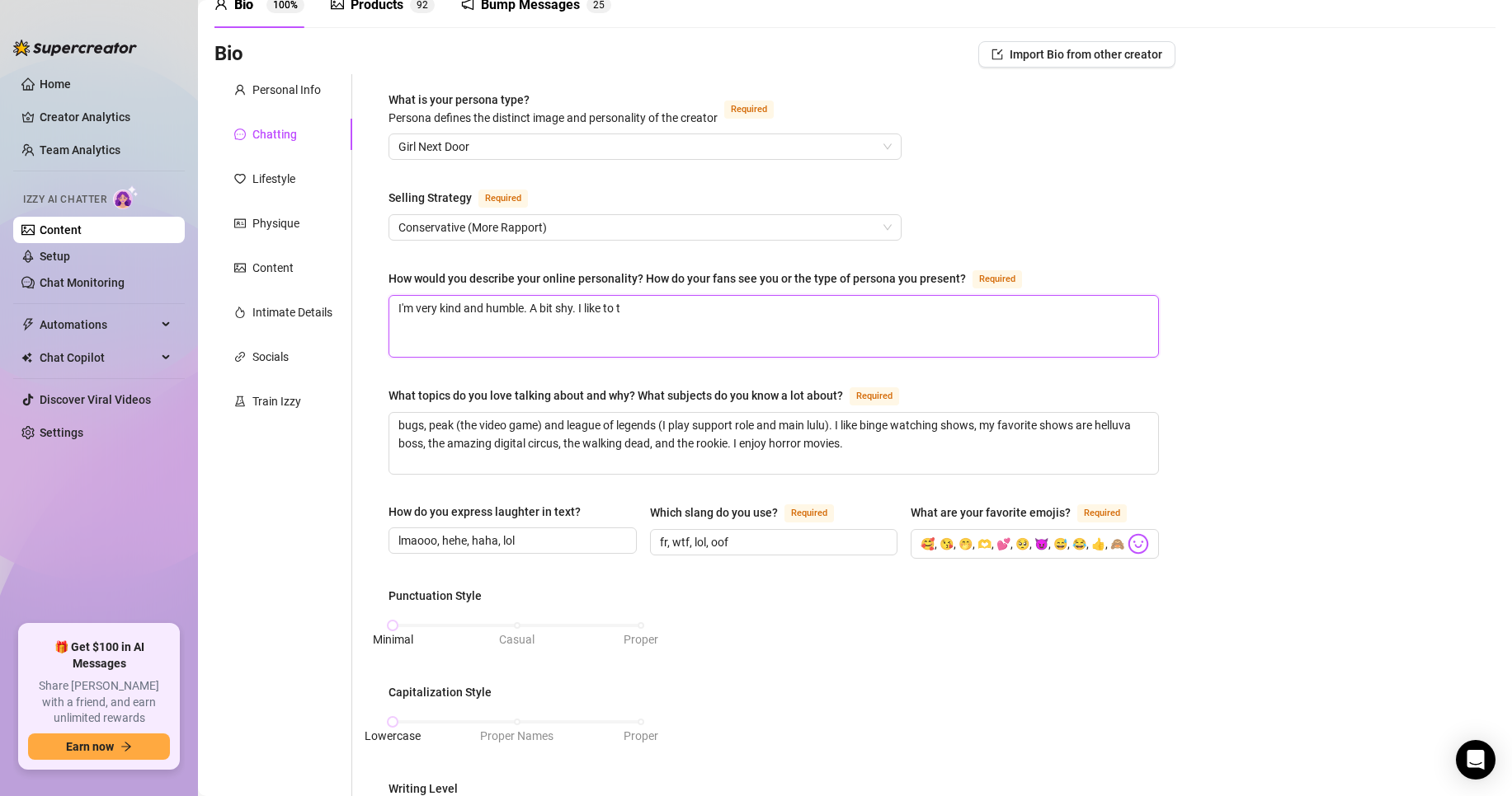
type textarea "I'm very kind and humble. A bit shy. I like to ta"
type textarea "I'm very kind and humble. A bit shy. I like to tal"
type textarea "I'm very kind and humble. A bit shy. I like to talk"
type textarea "I'm very kind and humble. A bit shy. I like to talk c"
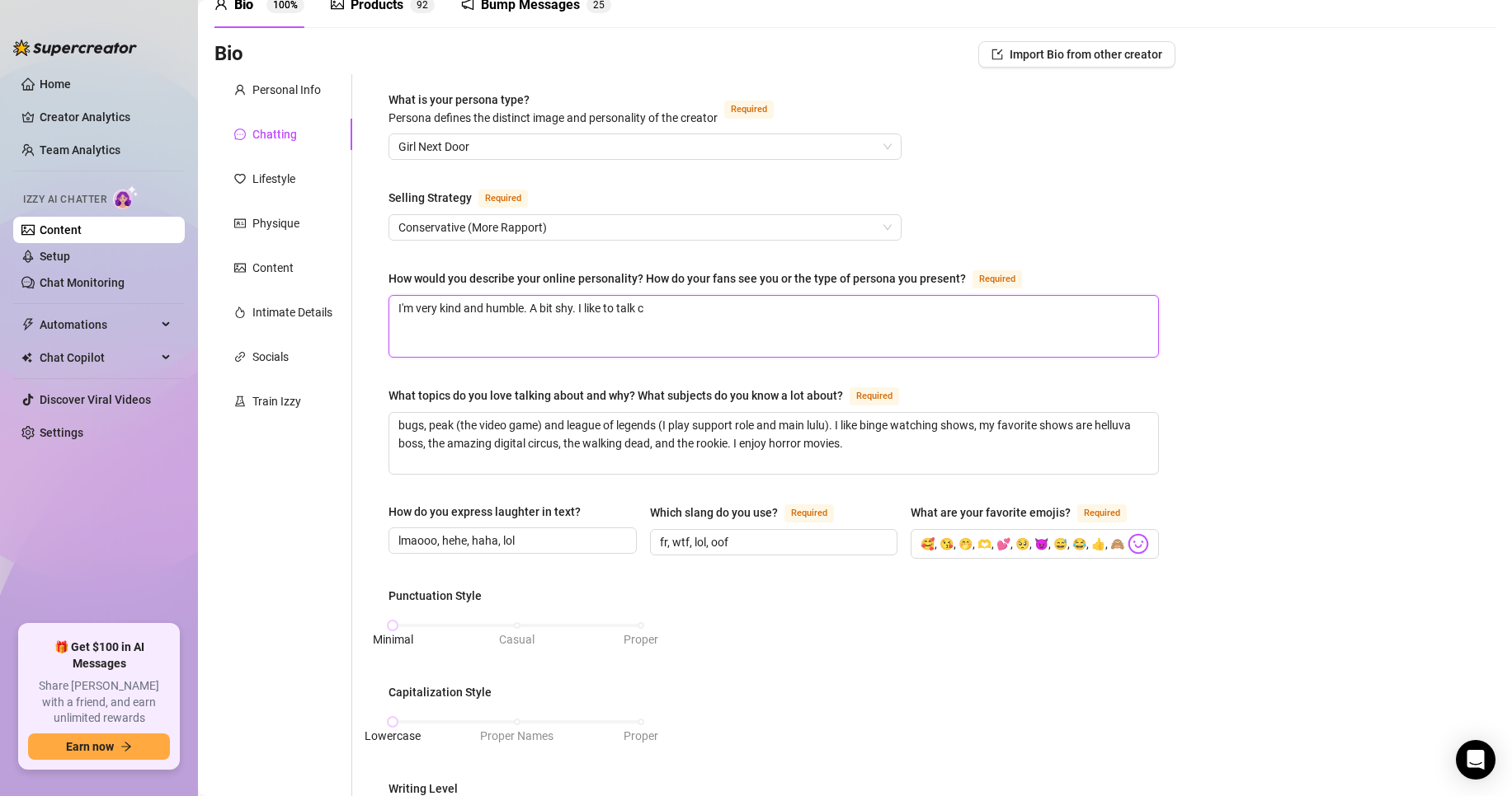
type textarea "I'm very kind and humble. A bit shy. I like to talk cu"
type textarea "I'm very kind and humble. A bit shy. I like to talk cut"
type textarea "I'm very kind and humble. A bit shy. I like to talk cute"
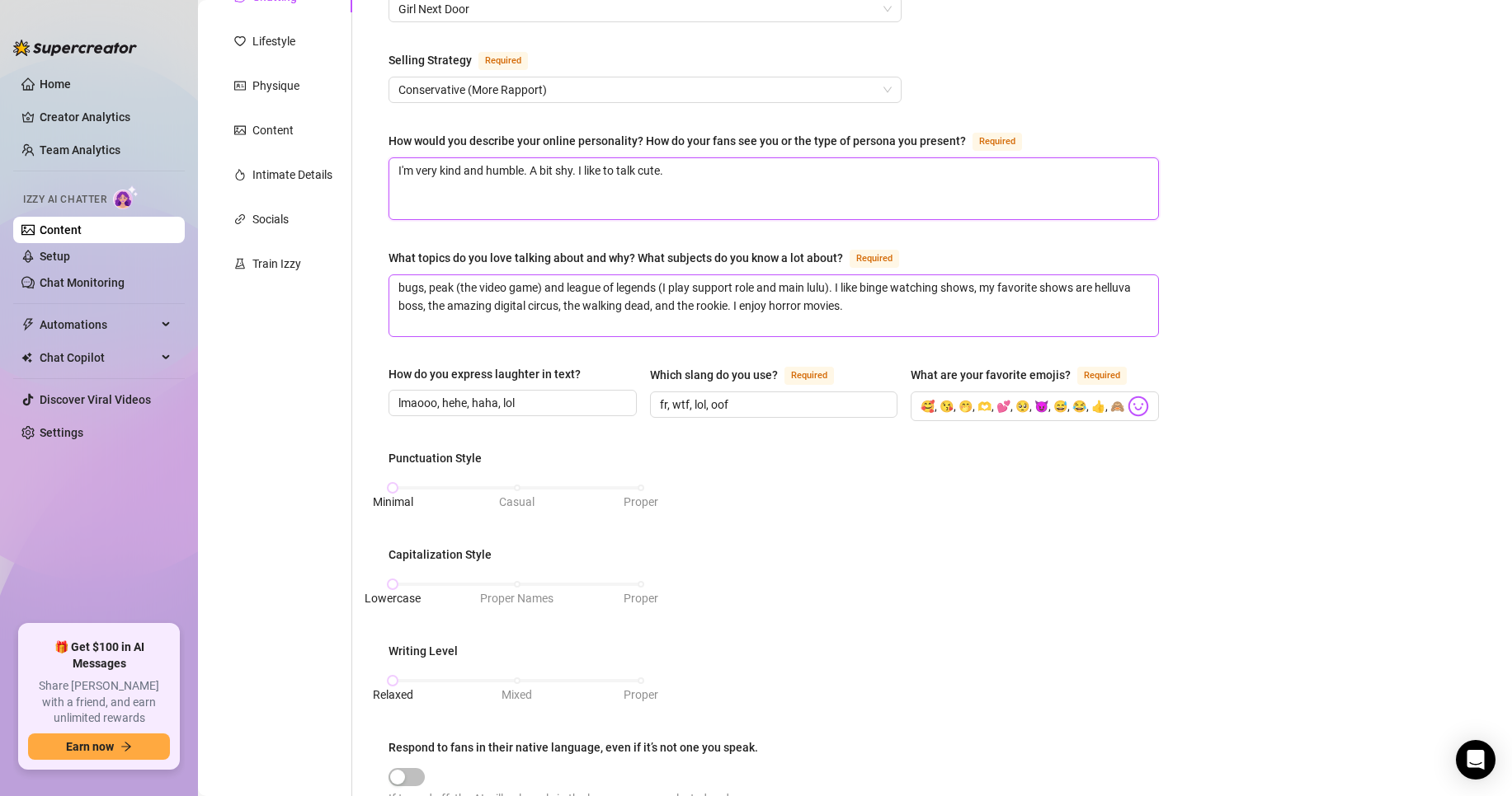
scroll to position [72, 0]
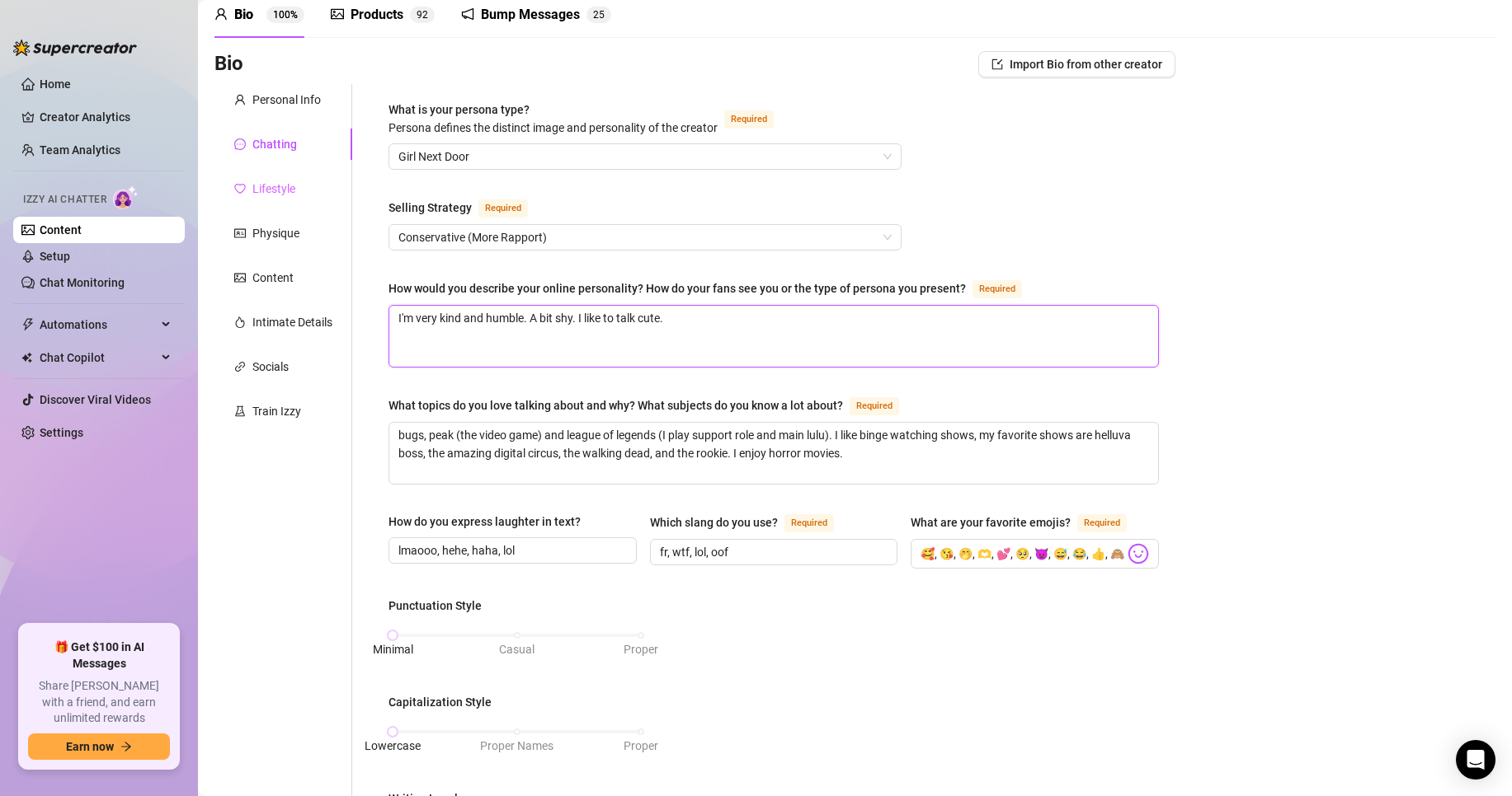
type textarea "I'm very kind and humble. A bit shy. I like to talk cute."
click at [290, 193] on div "Lifestyle" at bounding box center [274, 188] width 43 height 18
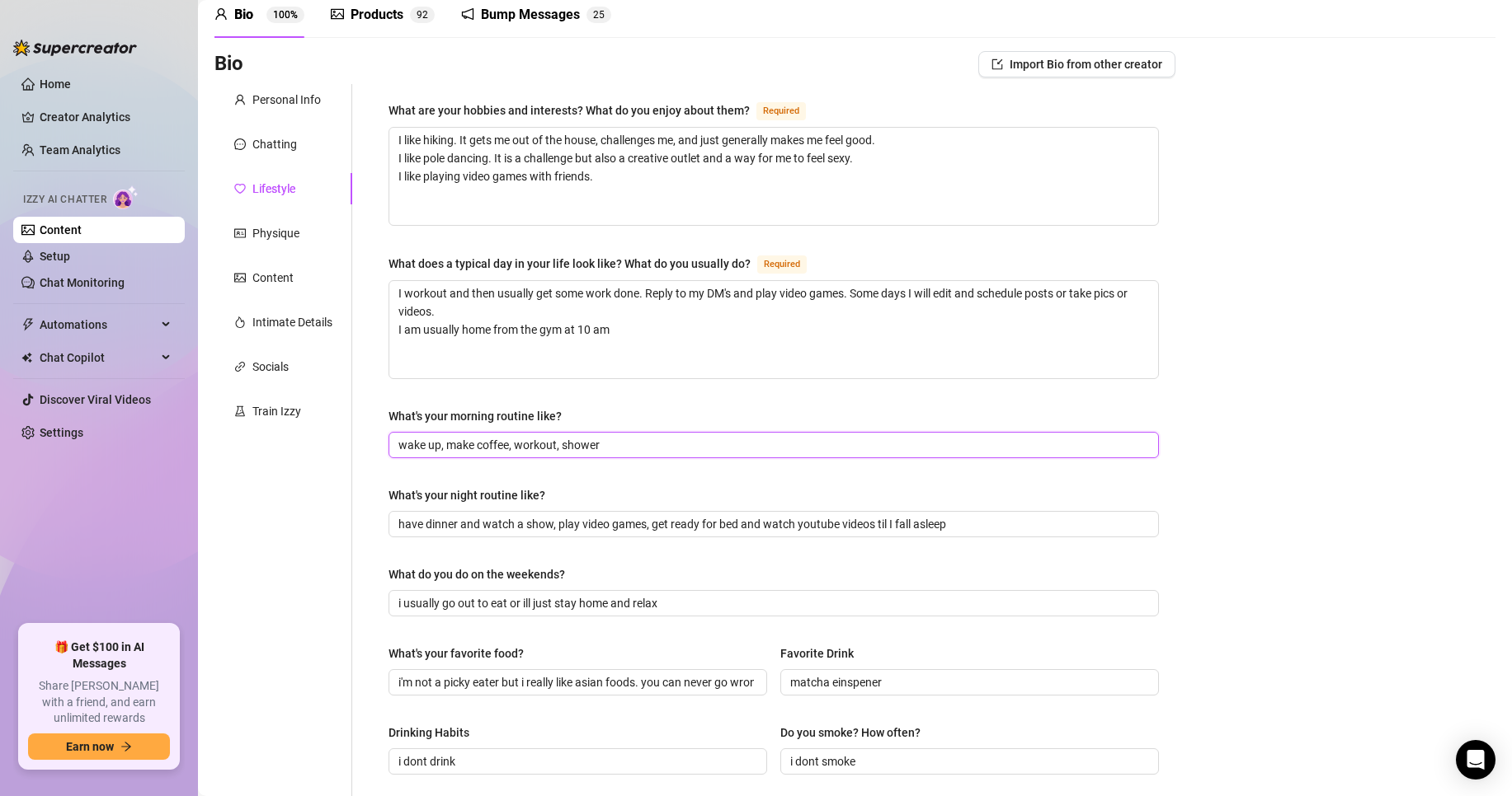
drag, startPoint x: 514, startPoint y: 440, endPoint x: 446, endPoint y: 440, distance: 68.0
click at [446, 440] on input "wake up, make coffee, workout, shower" at bounding box center [772, 445] width 747 height 18
click at [652, 470] on div "What are your hobbies and interests? What do you enjoy about them? Required I l…" at bounding box center [774, 639] width 770 height 1078
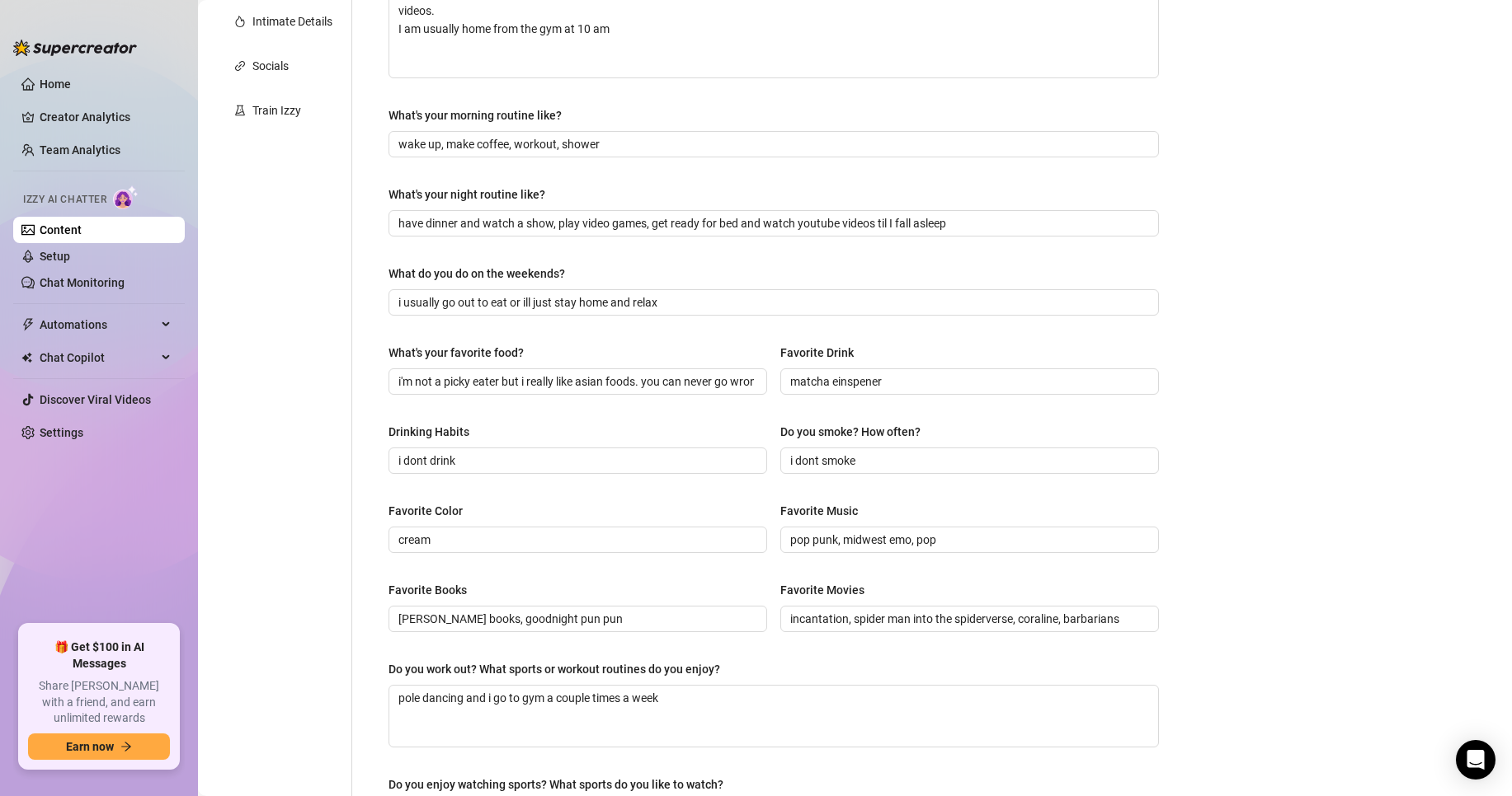
scroll to position [402, 0]
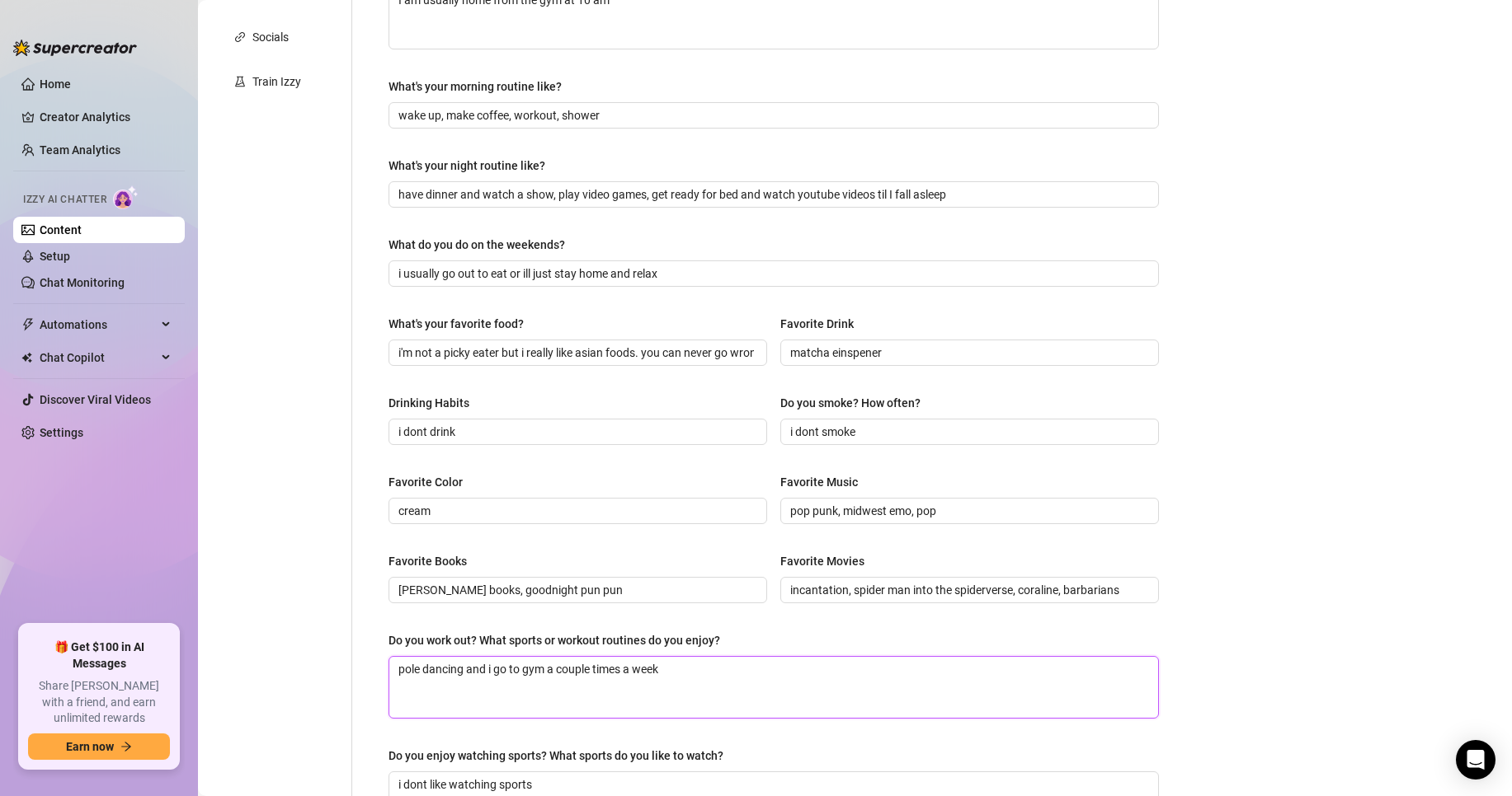
click at [824, 674] on textarea "pole dancing and i go to gym a couple times a week" at bounding box center [774, 688] width 769 height 61
click at [465, 664] on textarea "pole dancing and i go to gym a couple times a week" at bounding box center [774, 688] width 769 height 61
type textarea "pole dancing, and i go to gym a couple times a week"
type textarea "pole dancing, r and i go to gym a couple times a week"
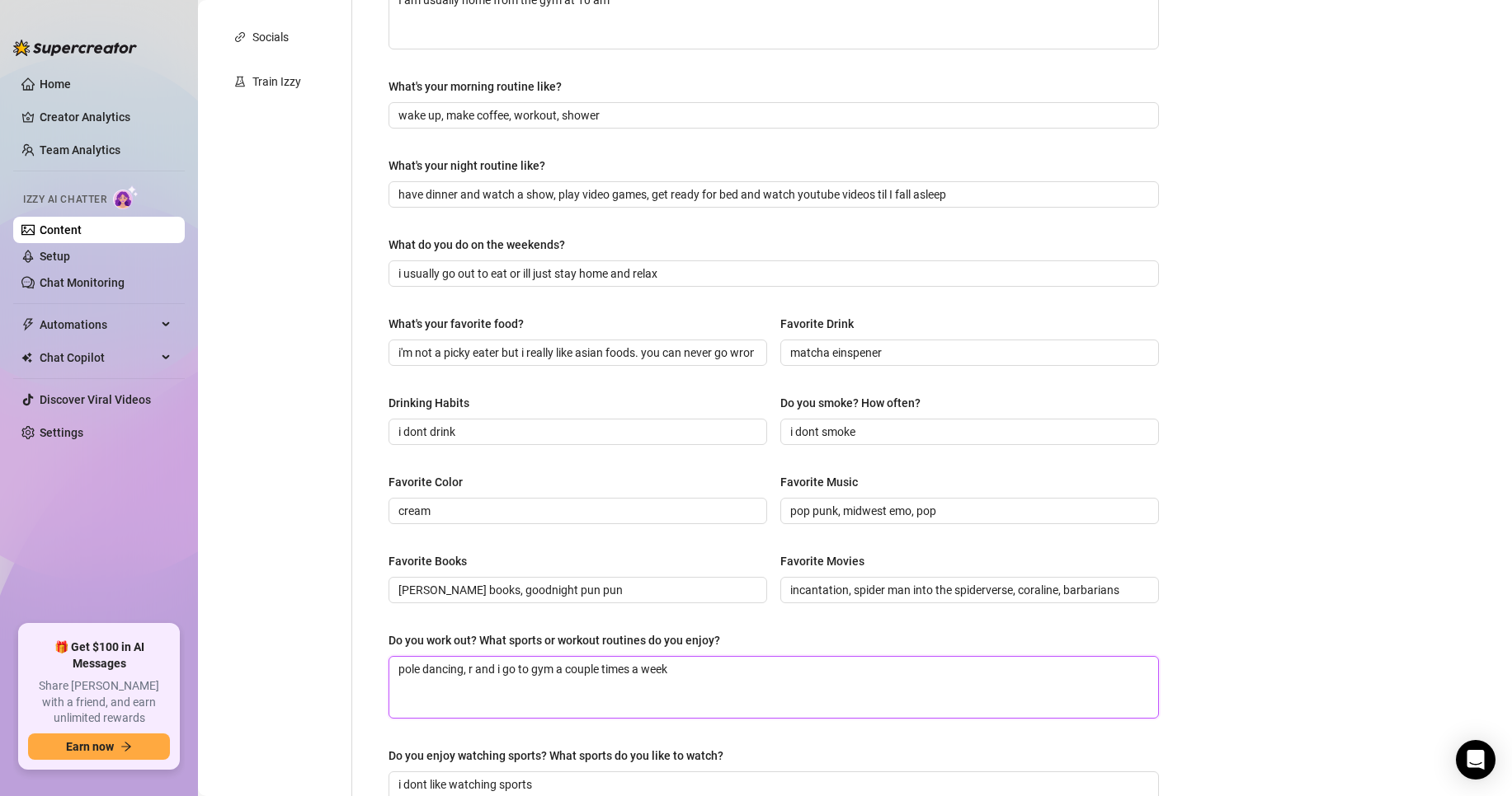
type textarea "pole dancing, ru and i go to gym a couple times a week"
type textarea "pole dancing, run and i go to gym a couple times a week"
type textarea "pole dancing, runn and i go to gym a couple times a week"
type textarea "pole dancing, [PERSON_NAME] and i go to gym a couple times a week"
type textarea "pole dancing, runnin and i go to gym a couple times a week"
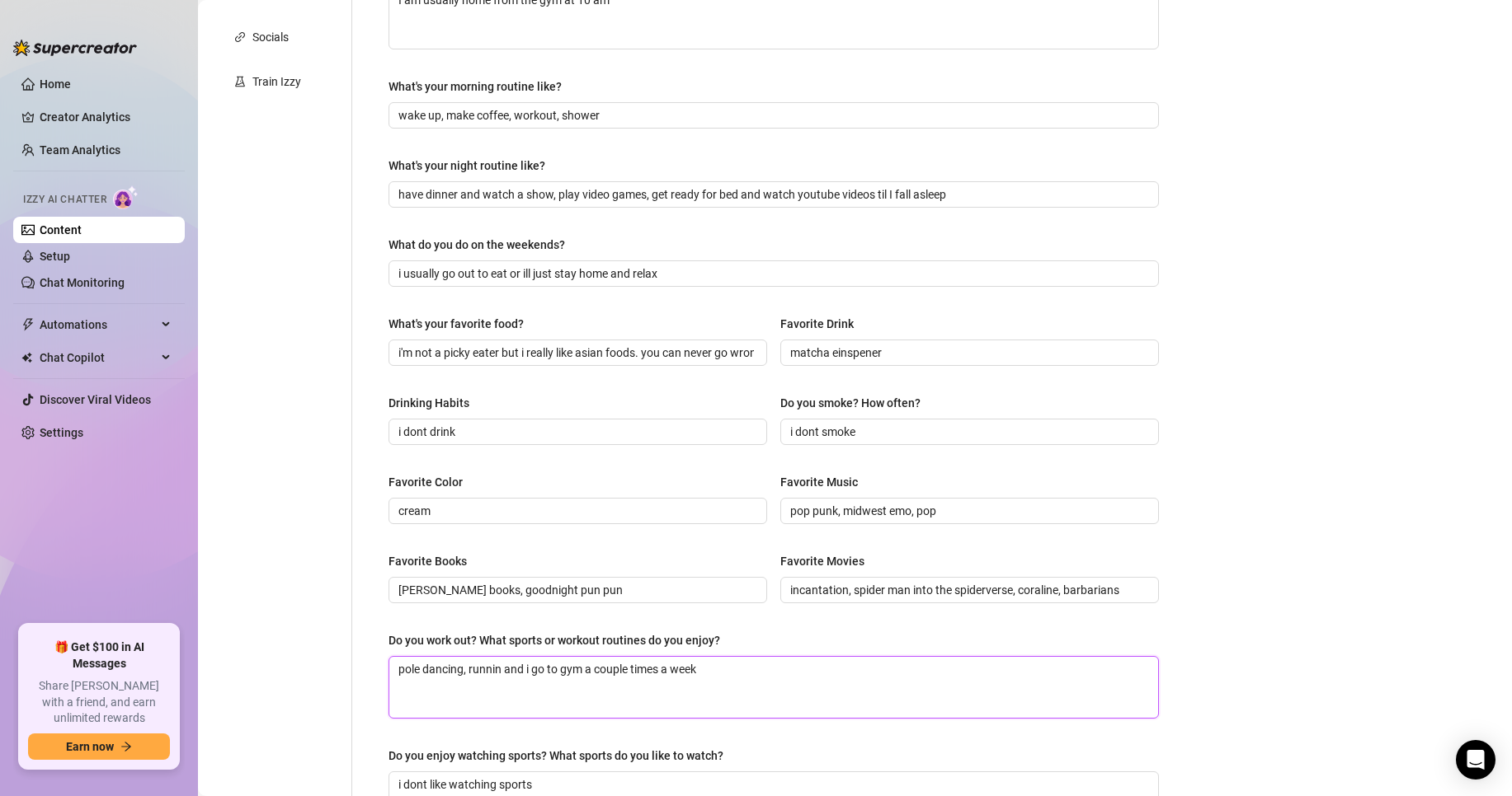
type textarea "pole dancing, running and i go to gym a couple times a week"
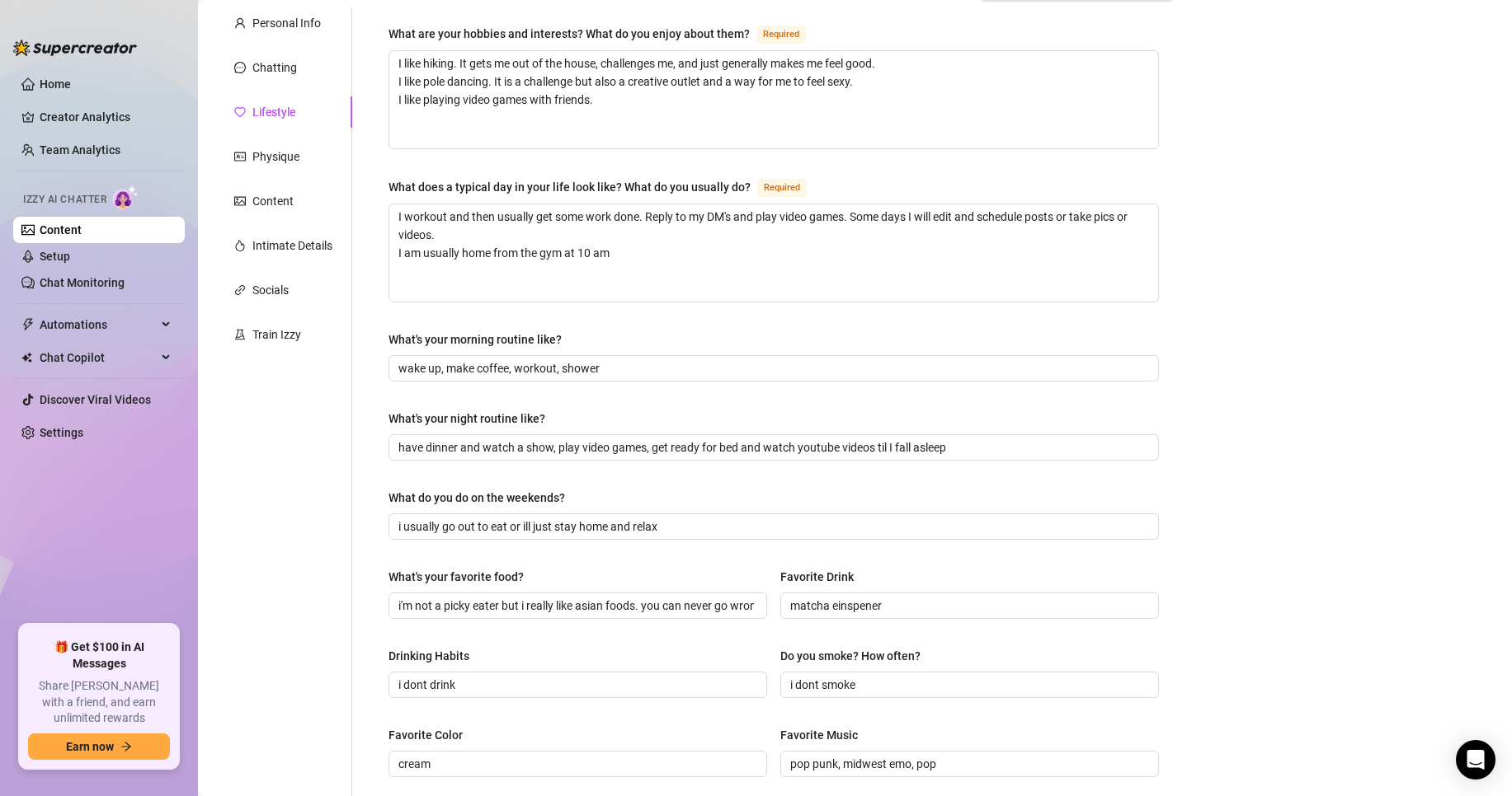
scroll to position [120, 0]
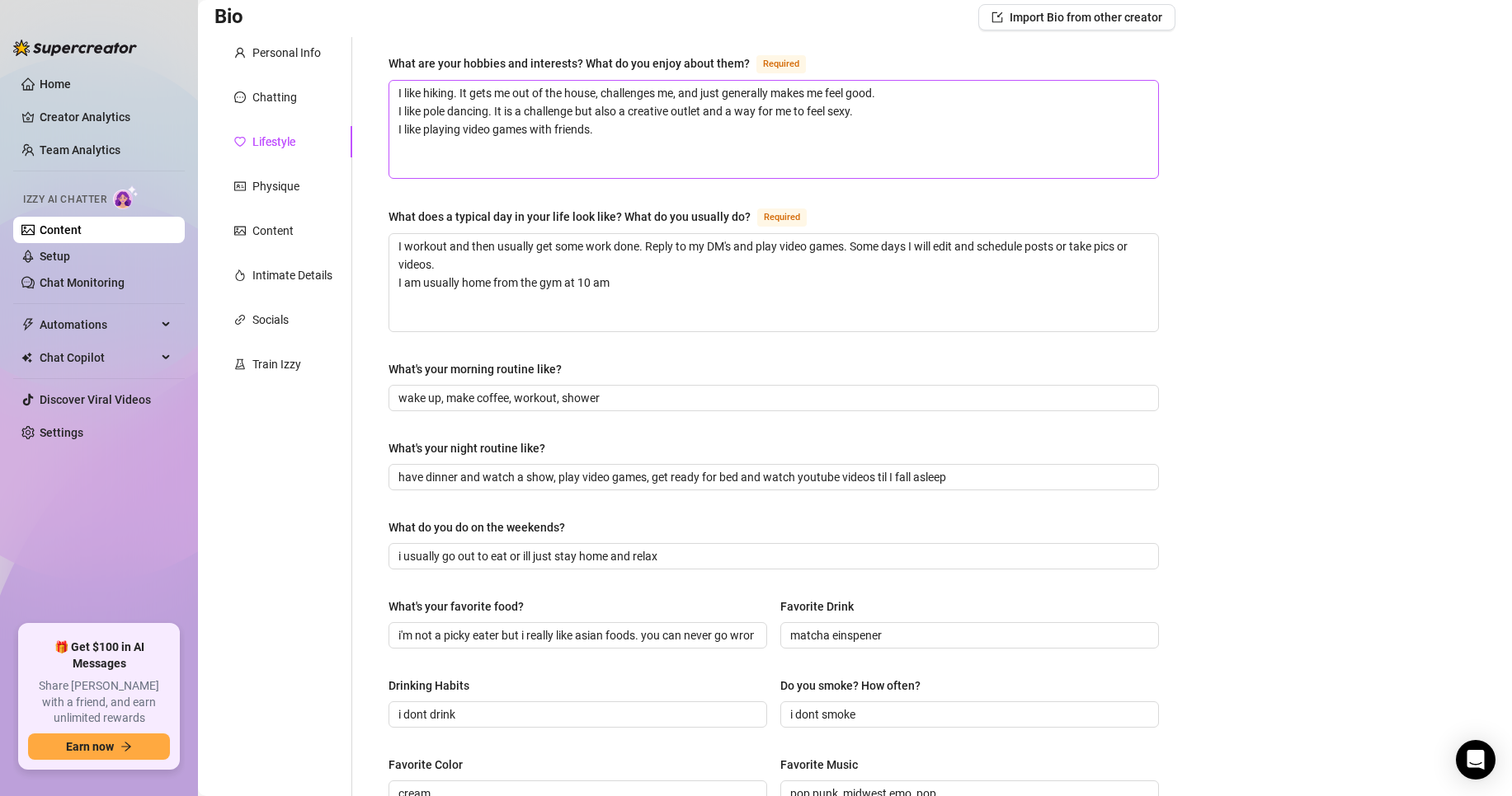
type textarea "pole dancing, running, and i go to gym a couple times a week"
click at [641, 145] on textarea "I like hiking. It gets me out of the house, challenges me, and just generally m…" at bounding box center [774, 129] width 769 height 97
click at [292, 106] on div "Chatting" at bounding box center [283, 97] width 138 height 31
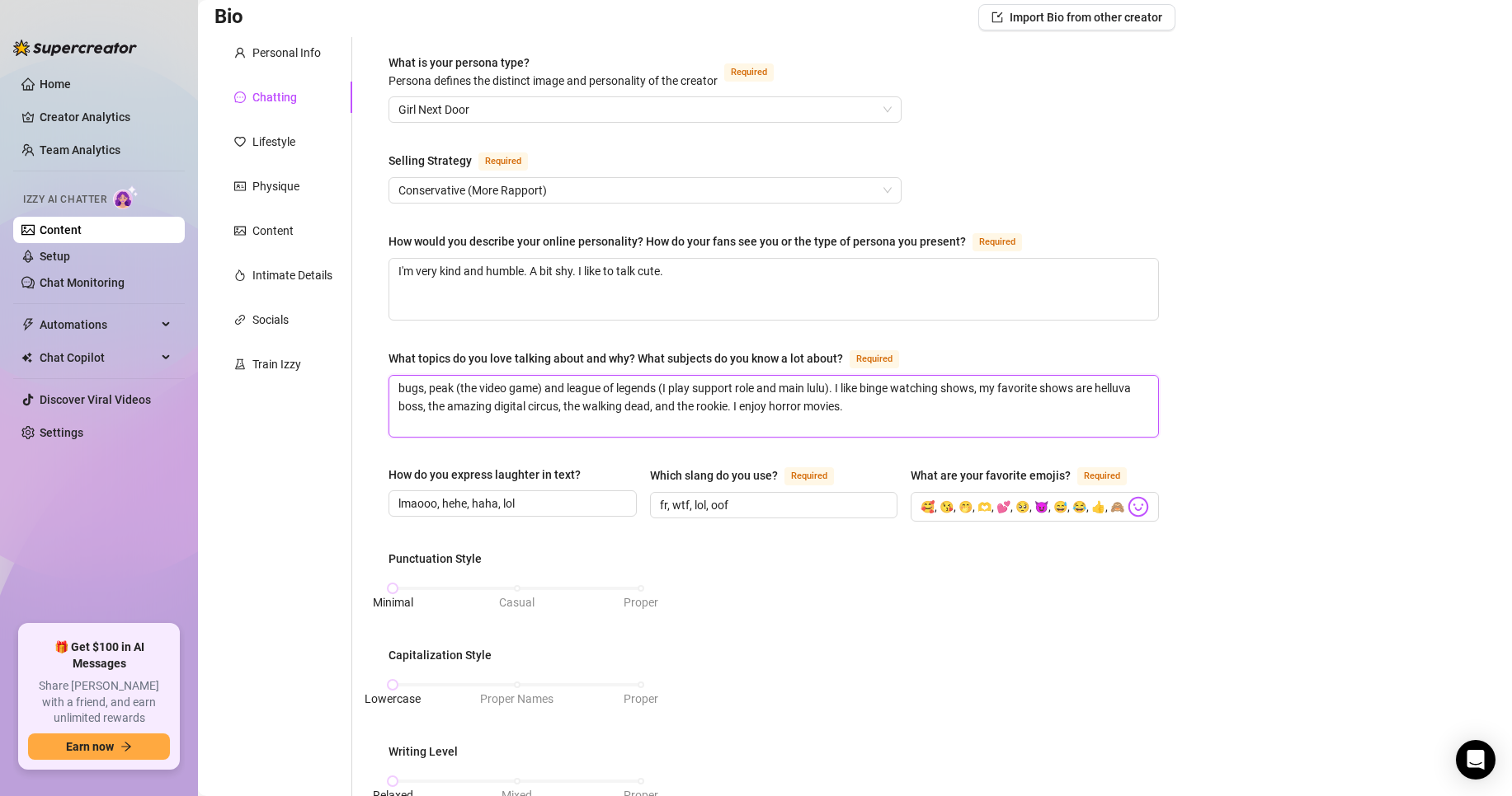
click at [908, 411] on textarea "bugs, peak (the video game) and league of legends (I play support role and main…" at bounding box center [774, 407] width 769 height 61
type textarea "bugs, peak (the video game) and league of legends (I play support role and main…"
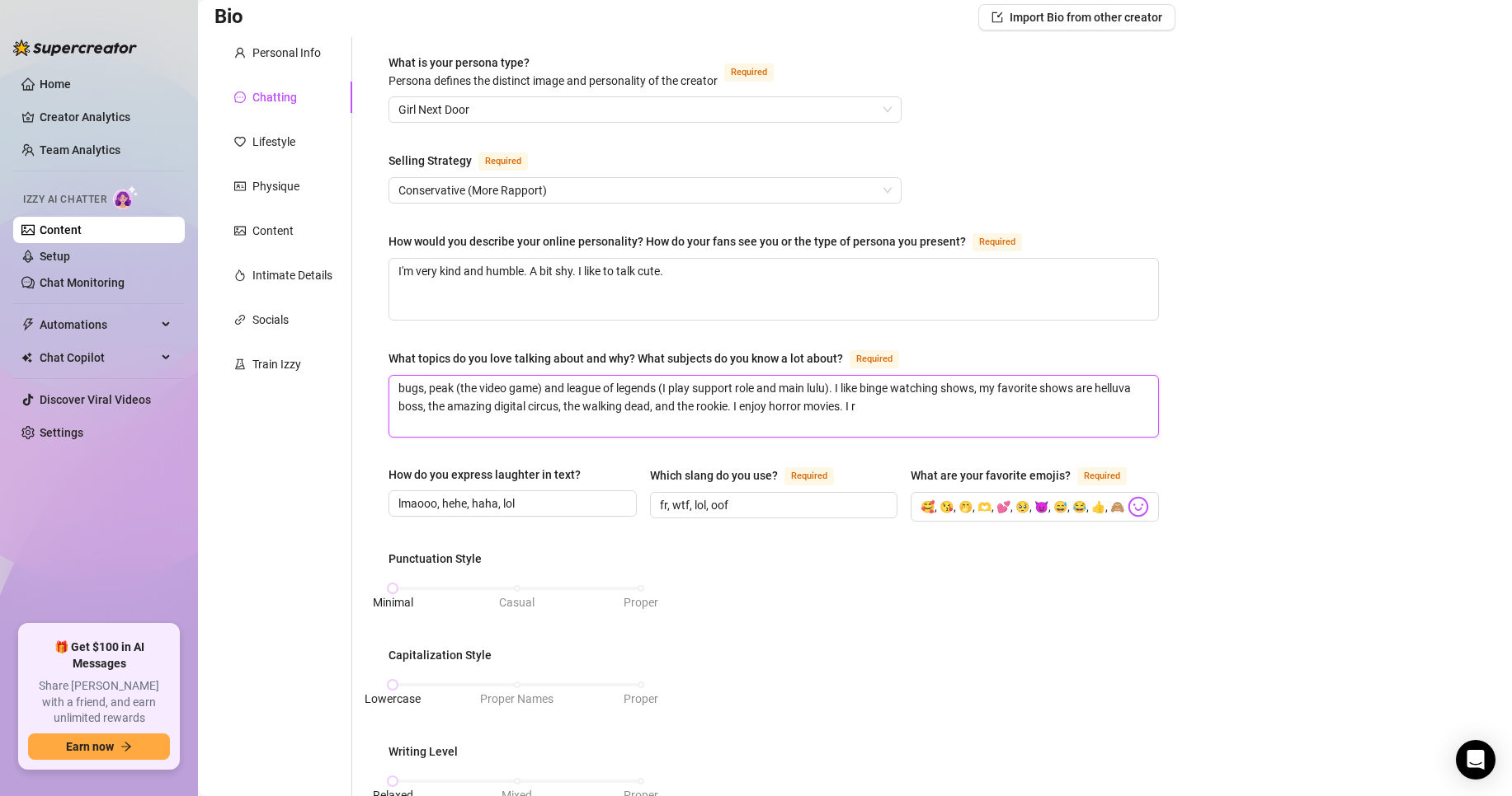
type textarea "bugs, peak (the video game) and league of legends (I play support role and main…"
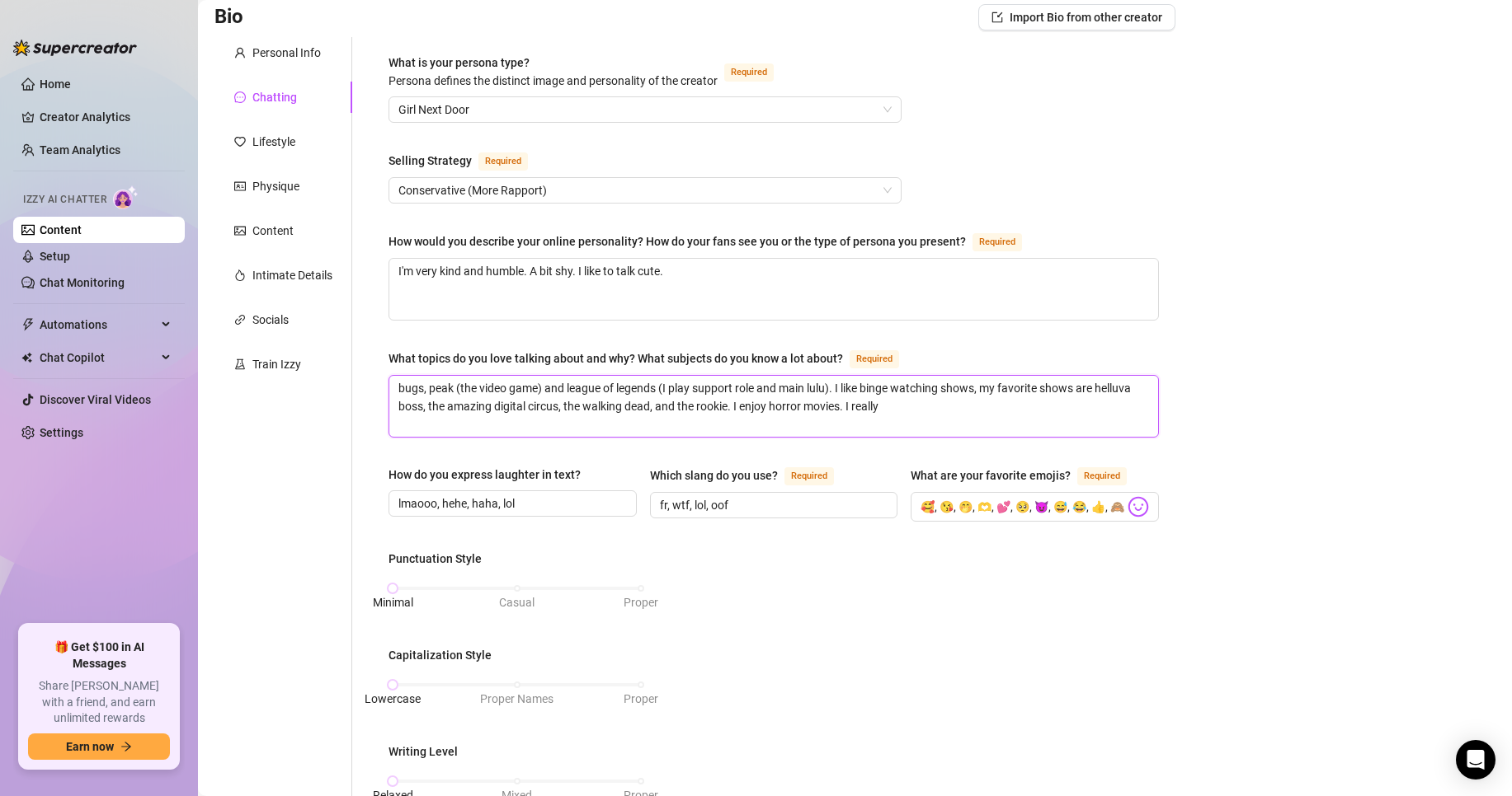
type textarea "bugs, peak (the video game) and league of legends (I play support role and main…"
click at [255, 226] on div "Content" at bounding box center [273, 230] width 41 height 18
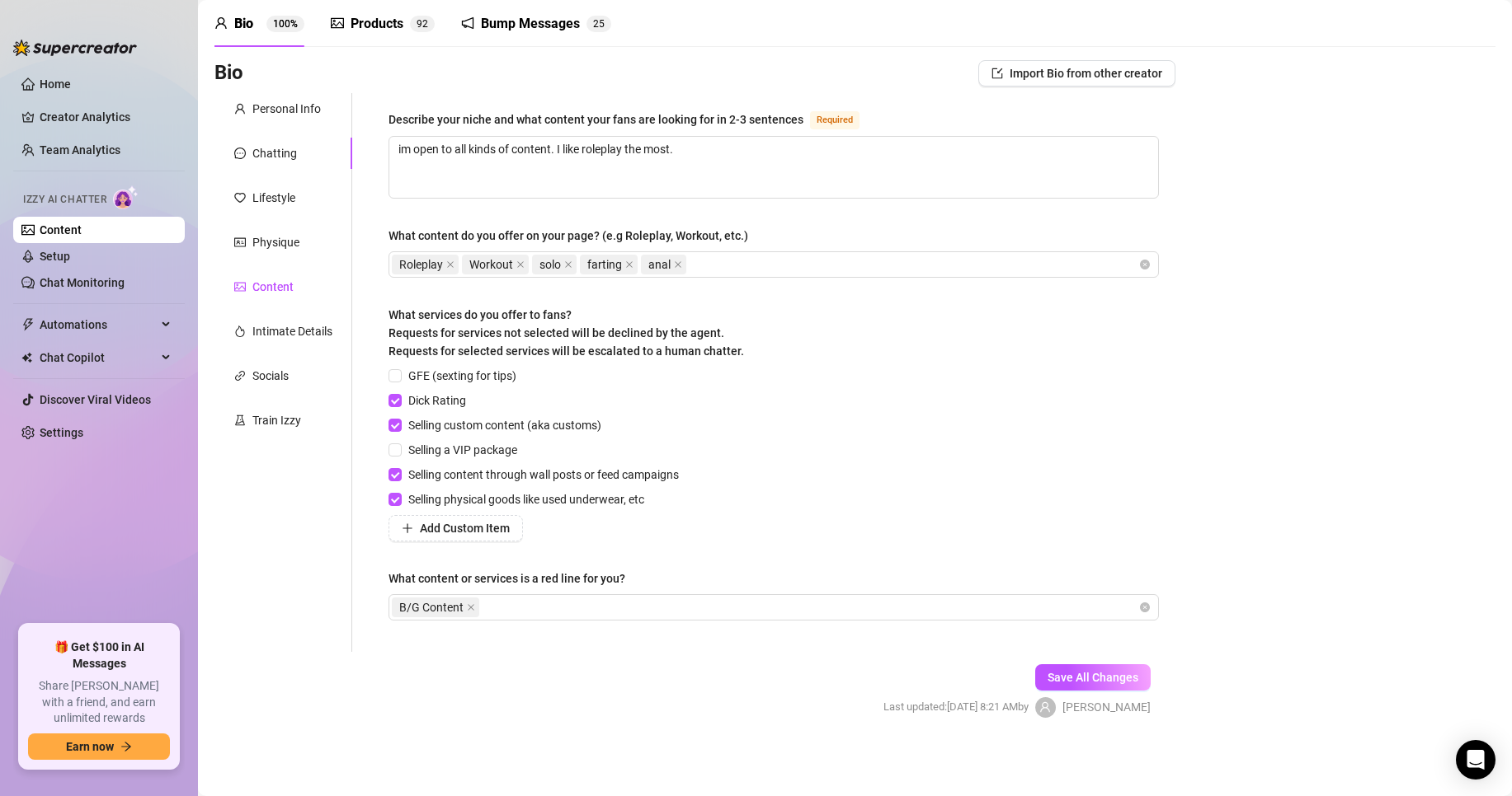
scroll to position [63, 0]
click at [273, 234] on div "Physique" at bounding box center [283, 243] width 138 height 31
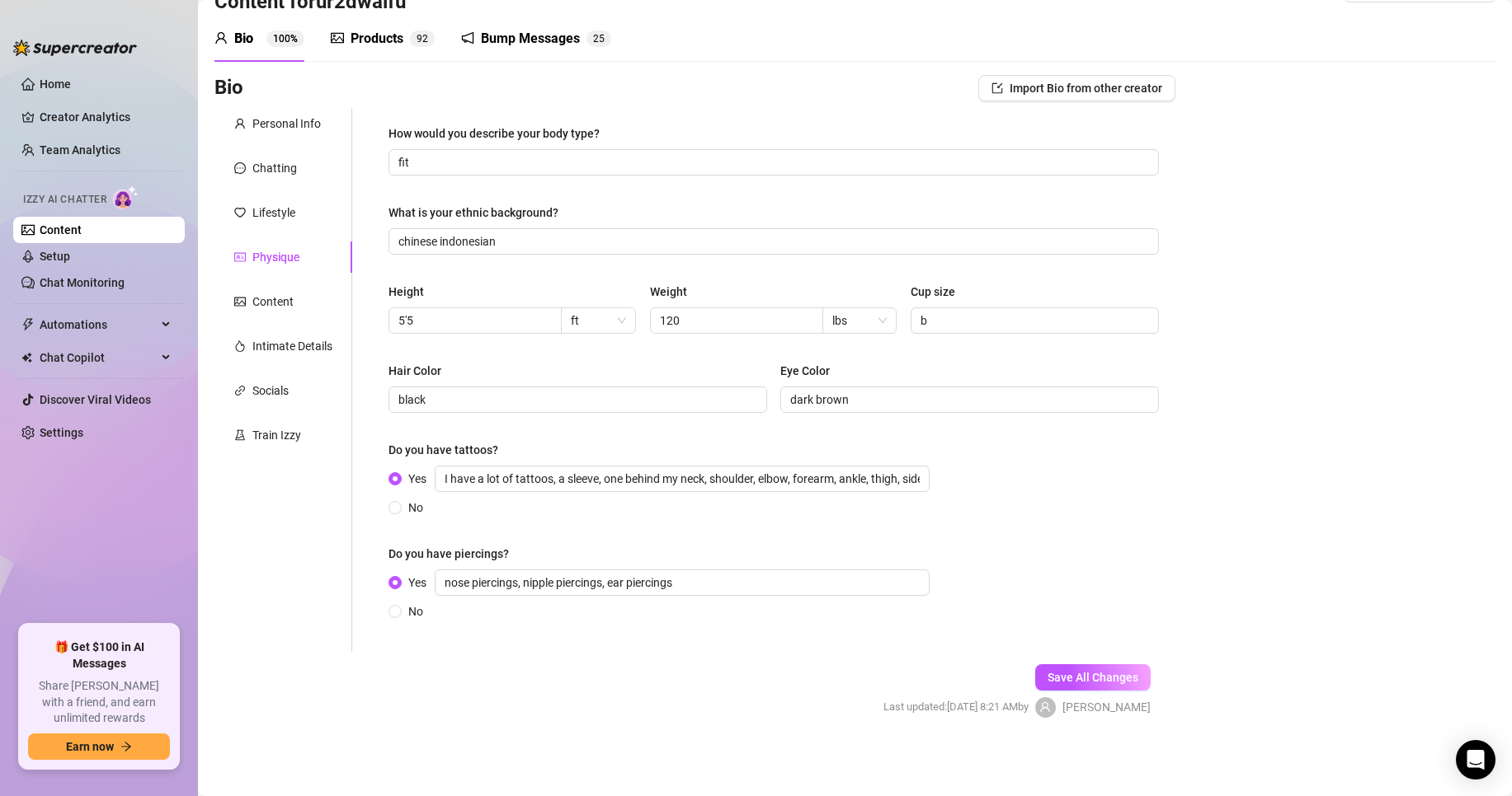
scroll to position [48, 0]
drag, startPoint x: 697, startPoint y: 321, endPoint x: 665, endPoint y: 319, distance: 32.1
click at [665, 319] on input "120" at bounding box center [735, 320] width 150 height 18
click at [745, 366] on div "Hair Color" at bounding box center [578, 374] width 378 height 25
click at [327, 292] on div "Content" at bounding box center [283, 301] width 138 height 31
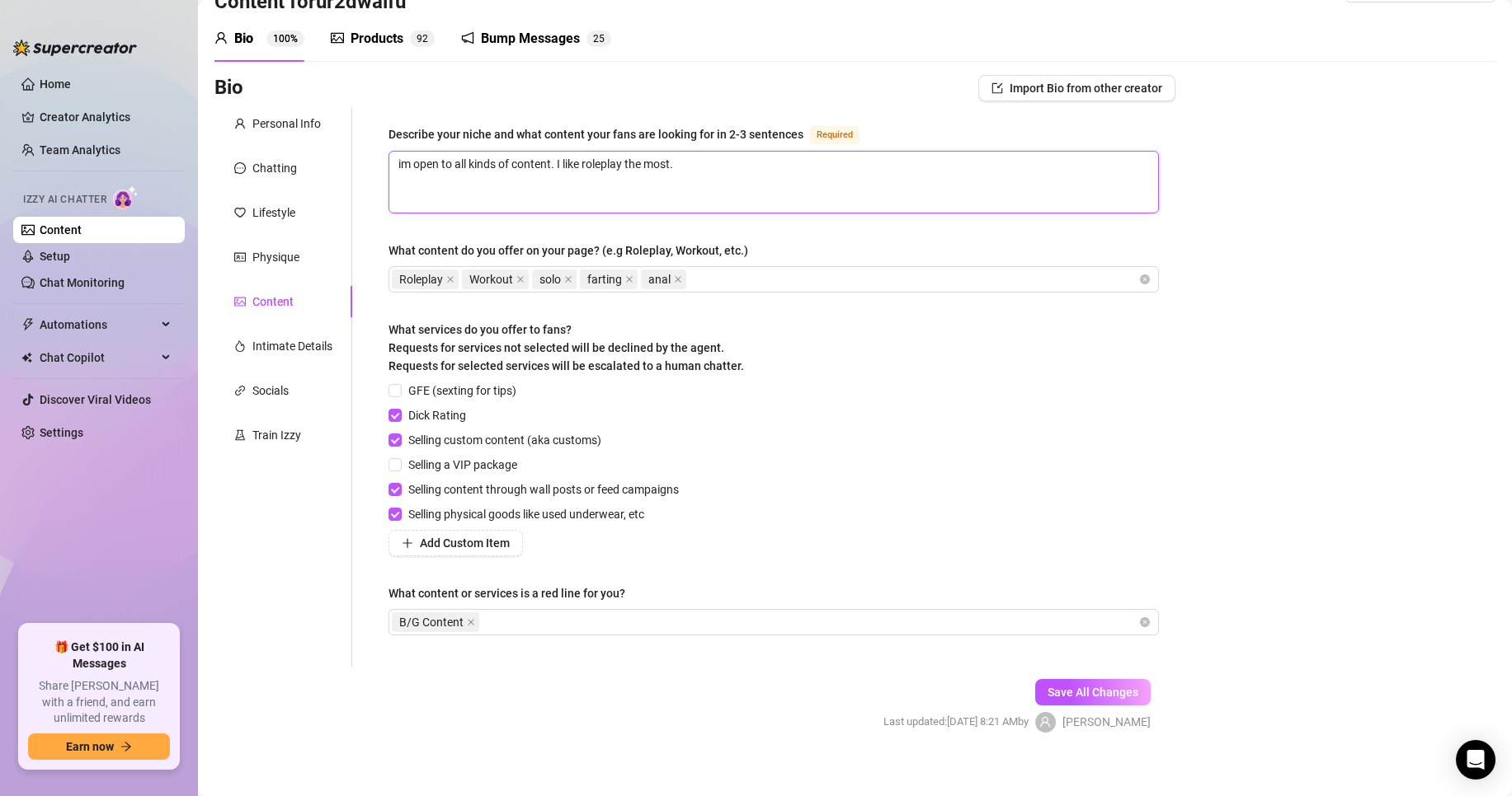
click at [763, 165] on textarea "im open to all kinds of content. I like roleplay the most." at bounding box center [774, 182] width 769 height 61
click at [780, 280] on div "Roleplay Workout solo farting anal" at bounding box center [764, 279] width 746 height 23
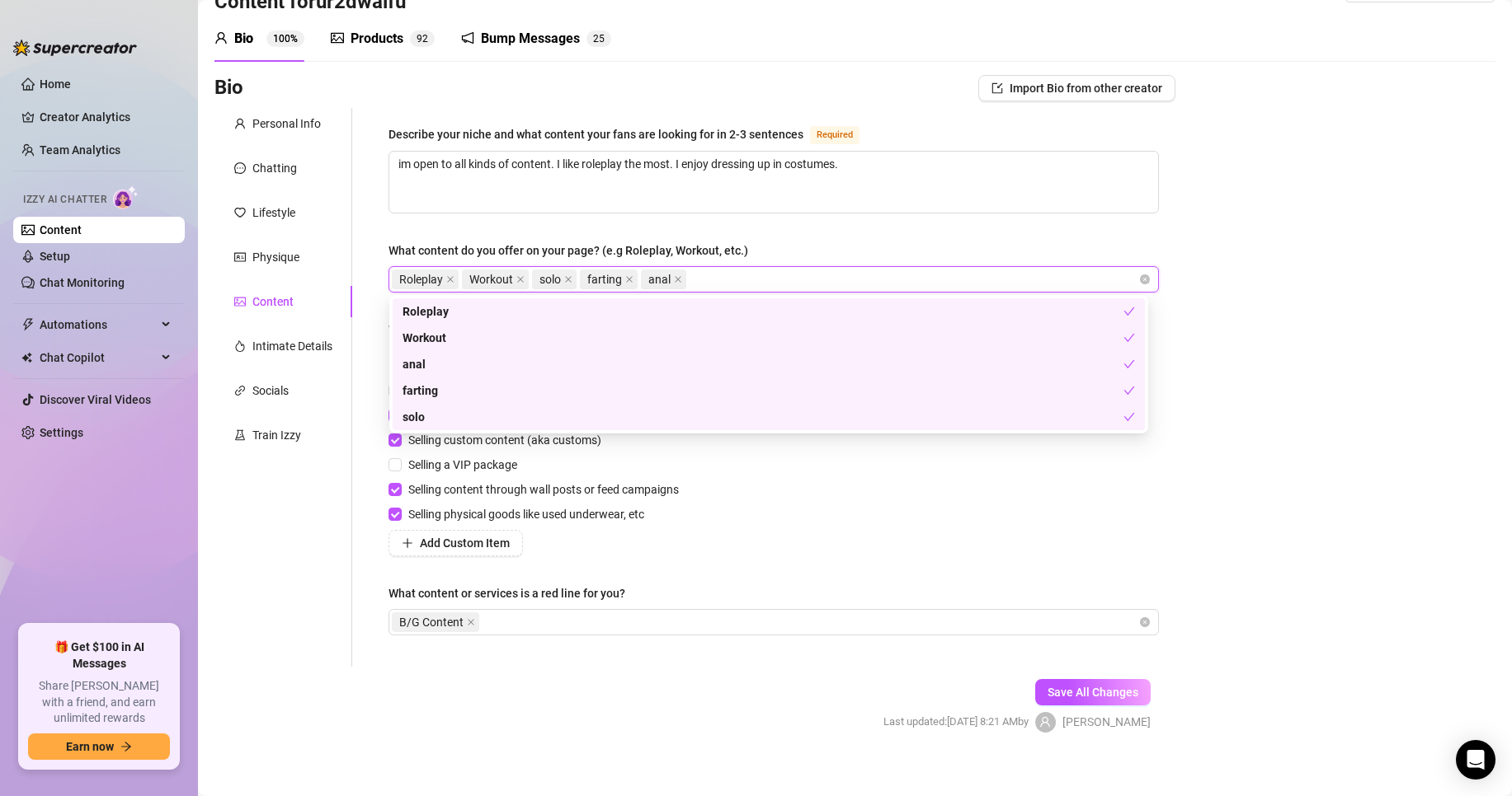
click at [780, 280] on div "Roleplay Workout solo farting anal" at bounding box center [764, 279] width 746 height 23
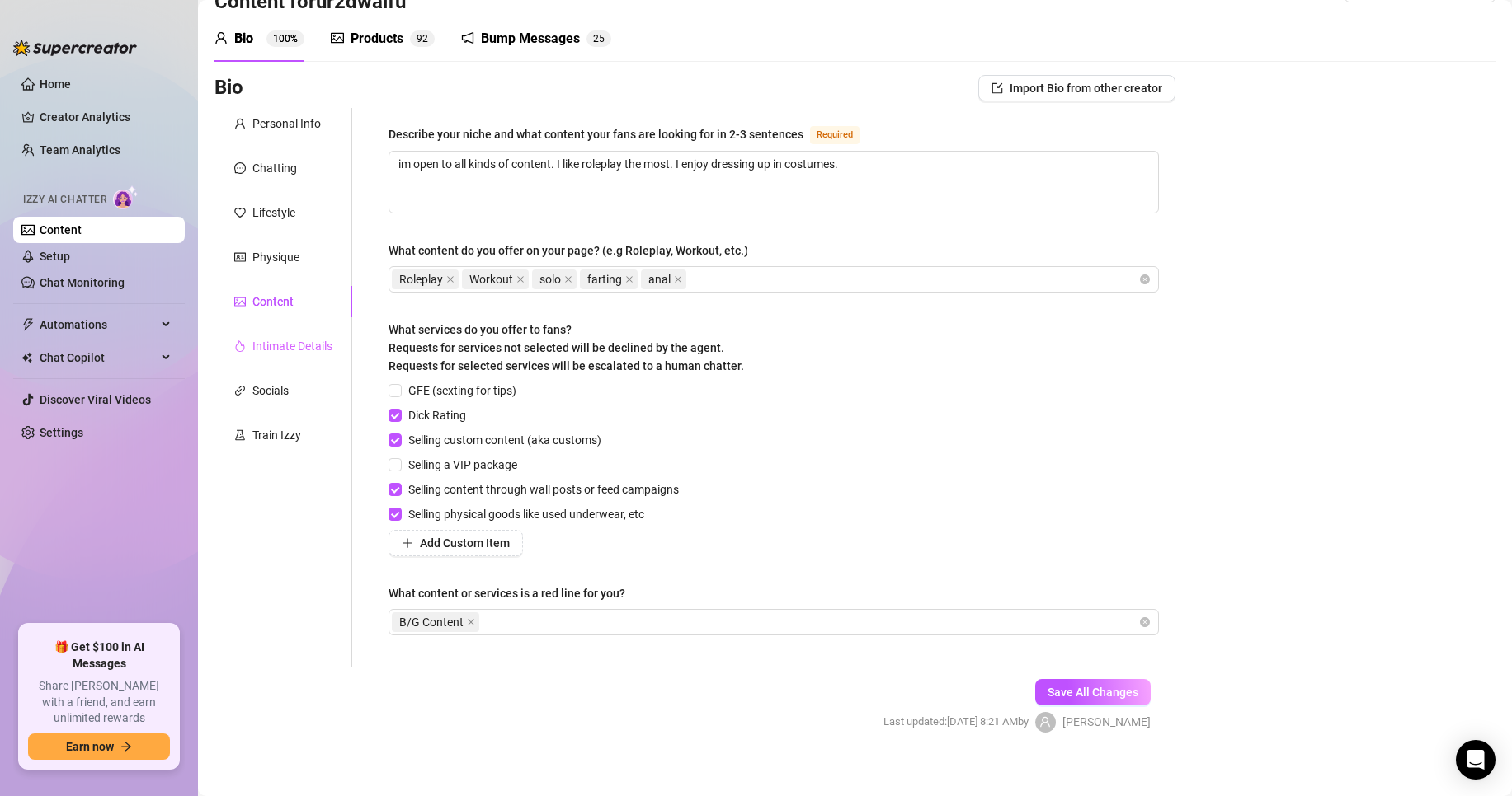
click at [297, 357] on div "Intimate Details" at bounding box center [283, 346] width 138 height 31
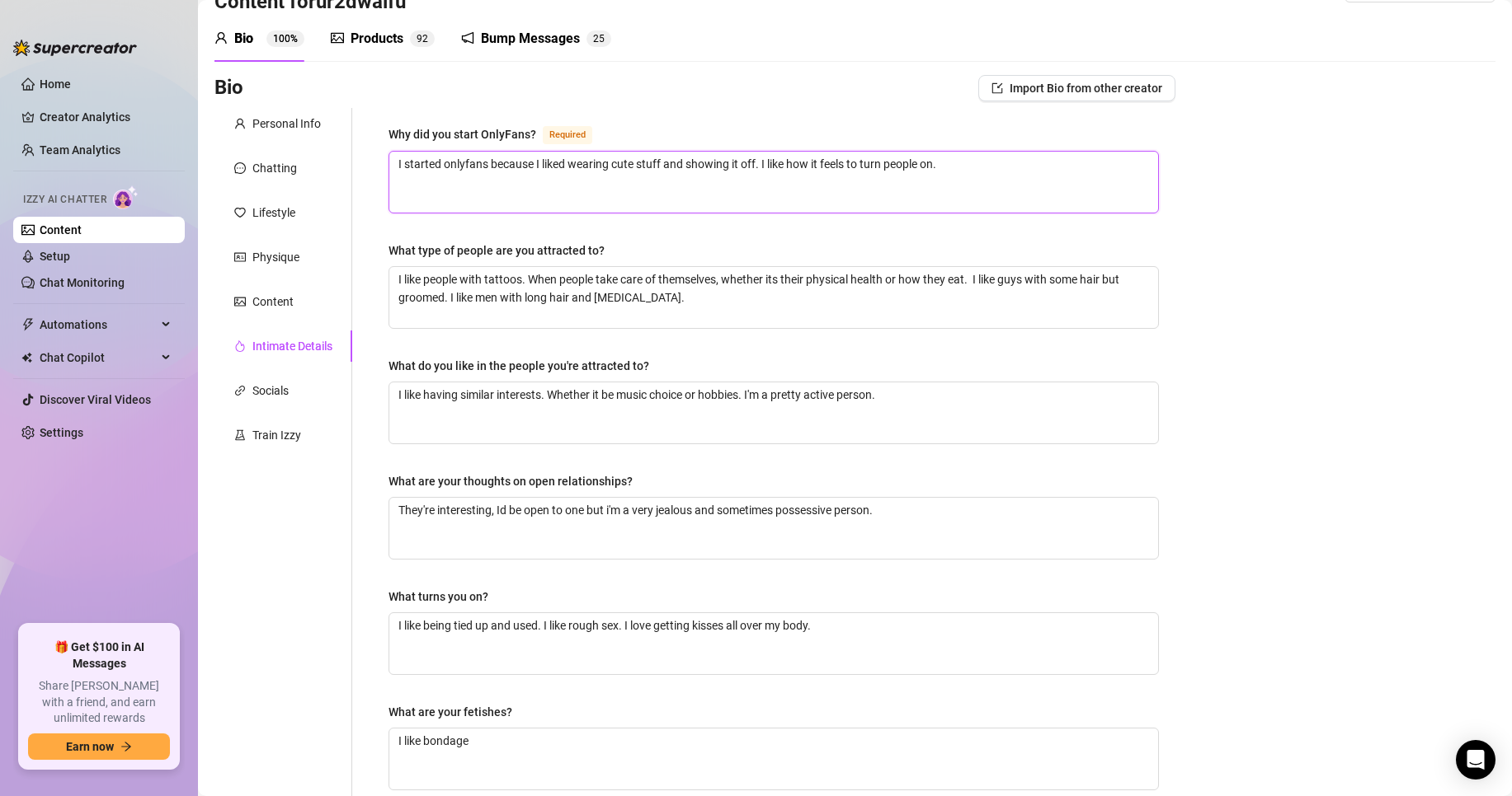
click at [960, 199] on textarea "I started onlyfans because I liked wearing cute stuff and showing it off. I lik…" at bounding box center [774, 182] width 769 height 61
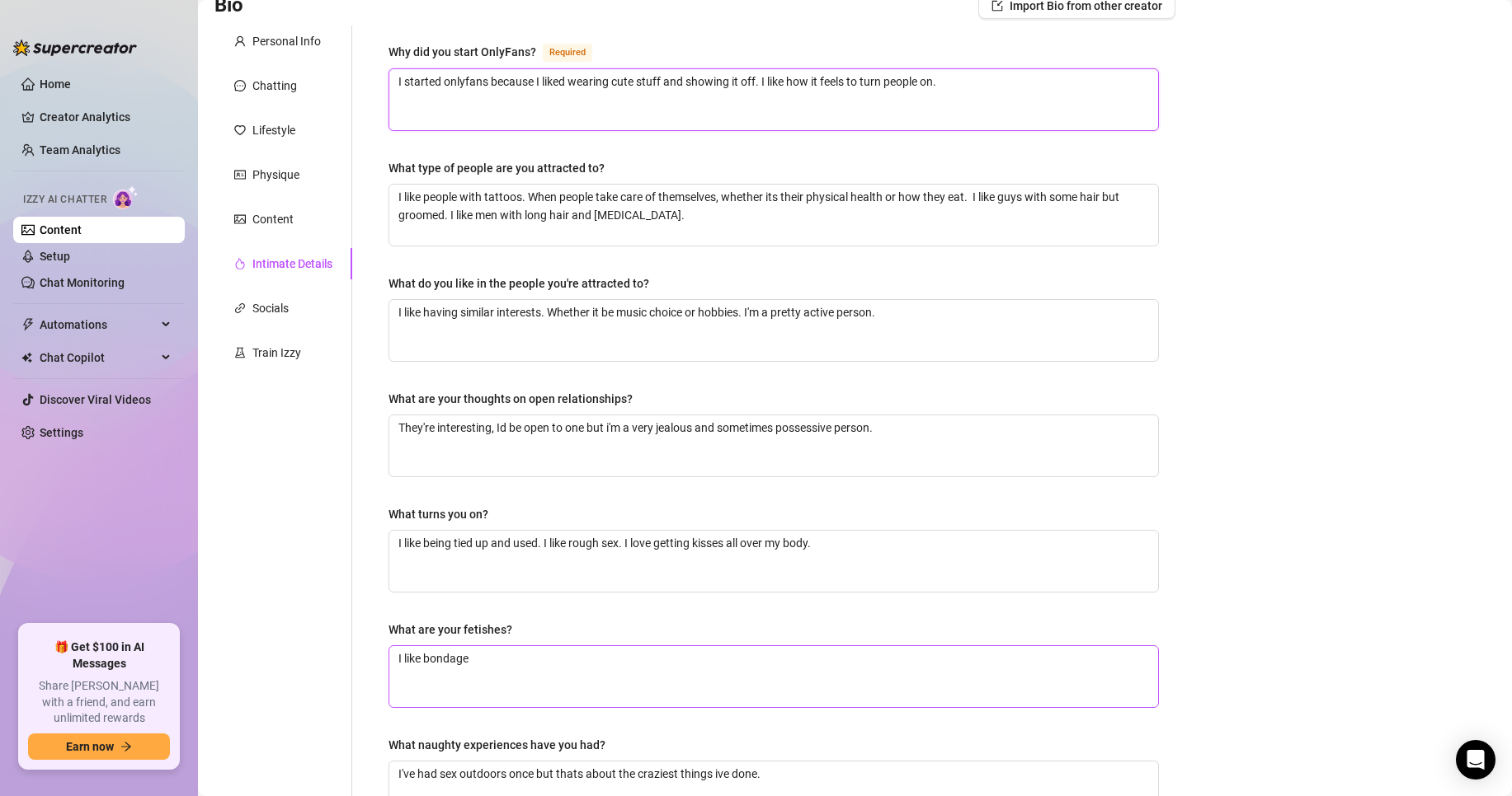
scroll to position [214, 0]
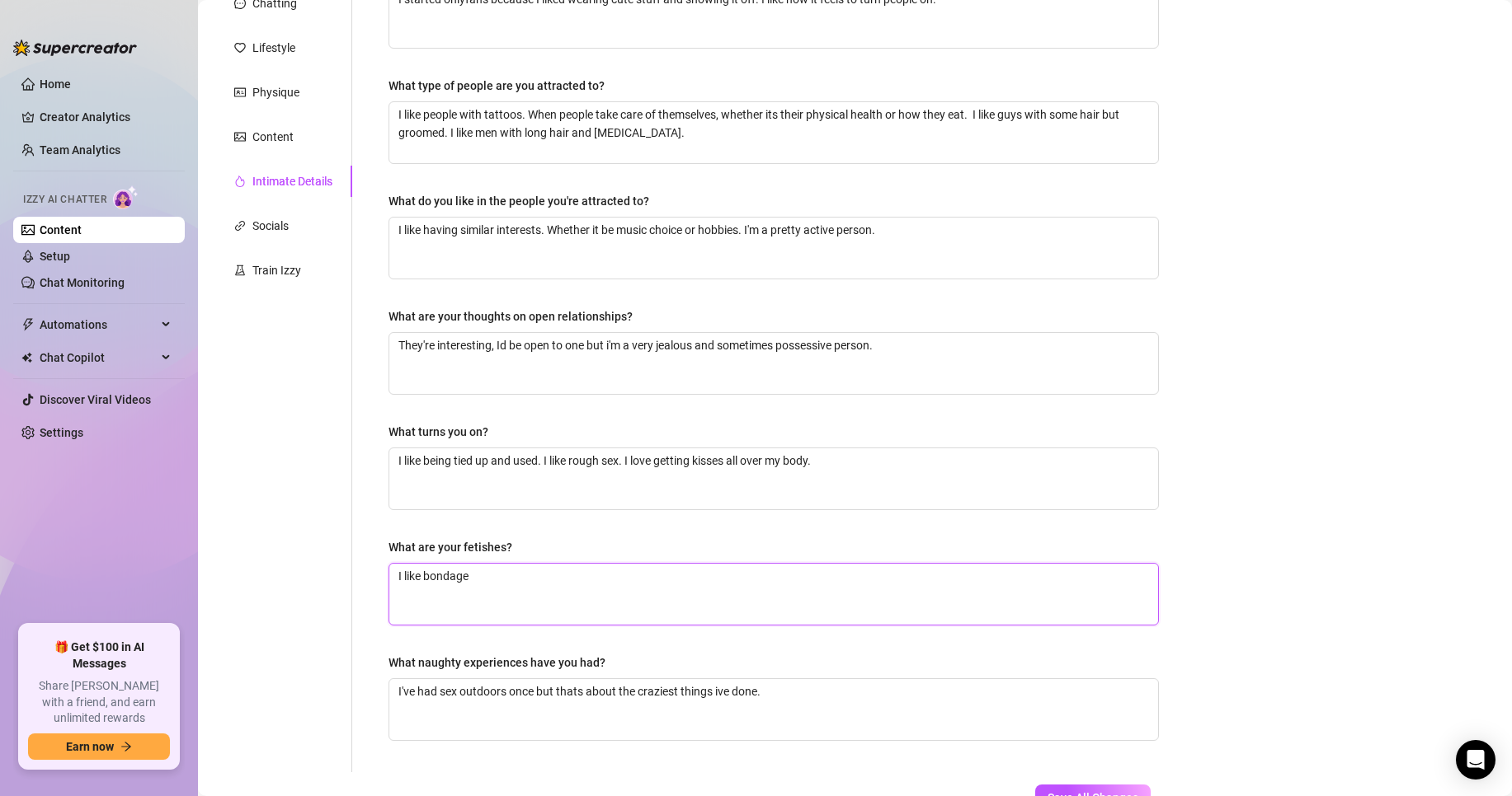
click at [569, 592] on textarea "I like bondage" at bounding box center [774, 595] width 769 height 61
drag, startPoint x: 600, startPoint y: 577, endPoint x: 470, endPoint y: 567, distance: 130.4
click at [470, 567] on textarea "I like bondage, specifically being tied up. Freeuse is also super hot." at bounding box center [774, 595] width 769 height 61
click at [1113, 785] on button "Save All Changes" at bounding box center [1092, 798] width 115 height 27
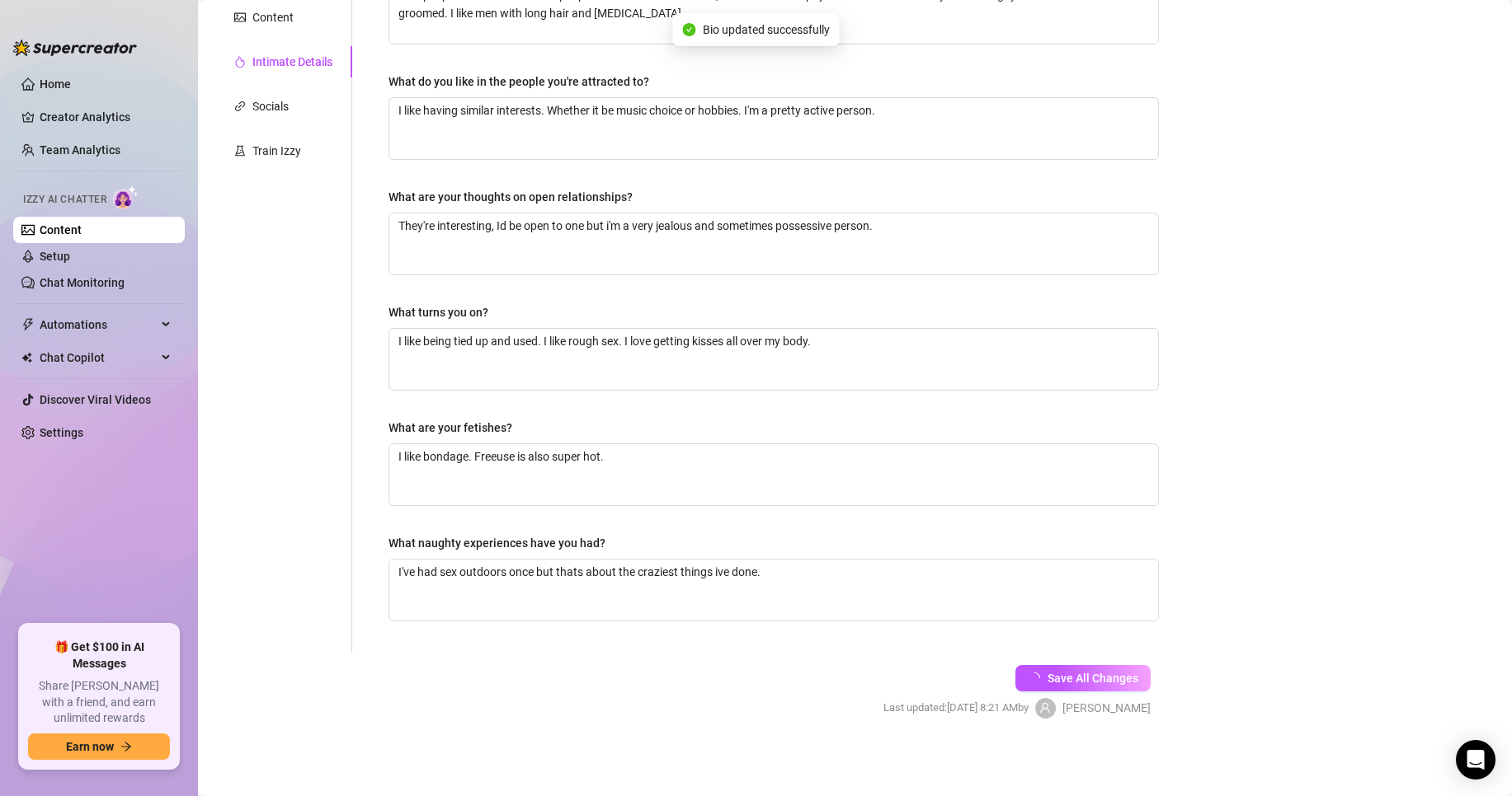
scroll to position [85, 0]
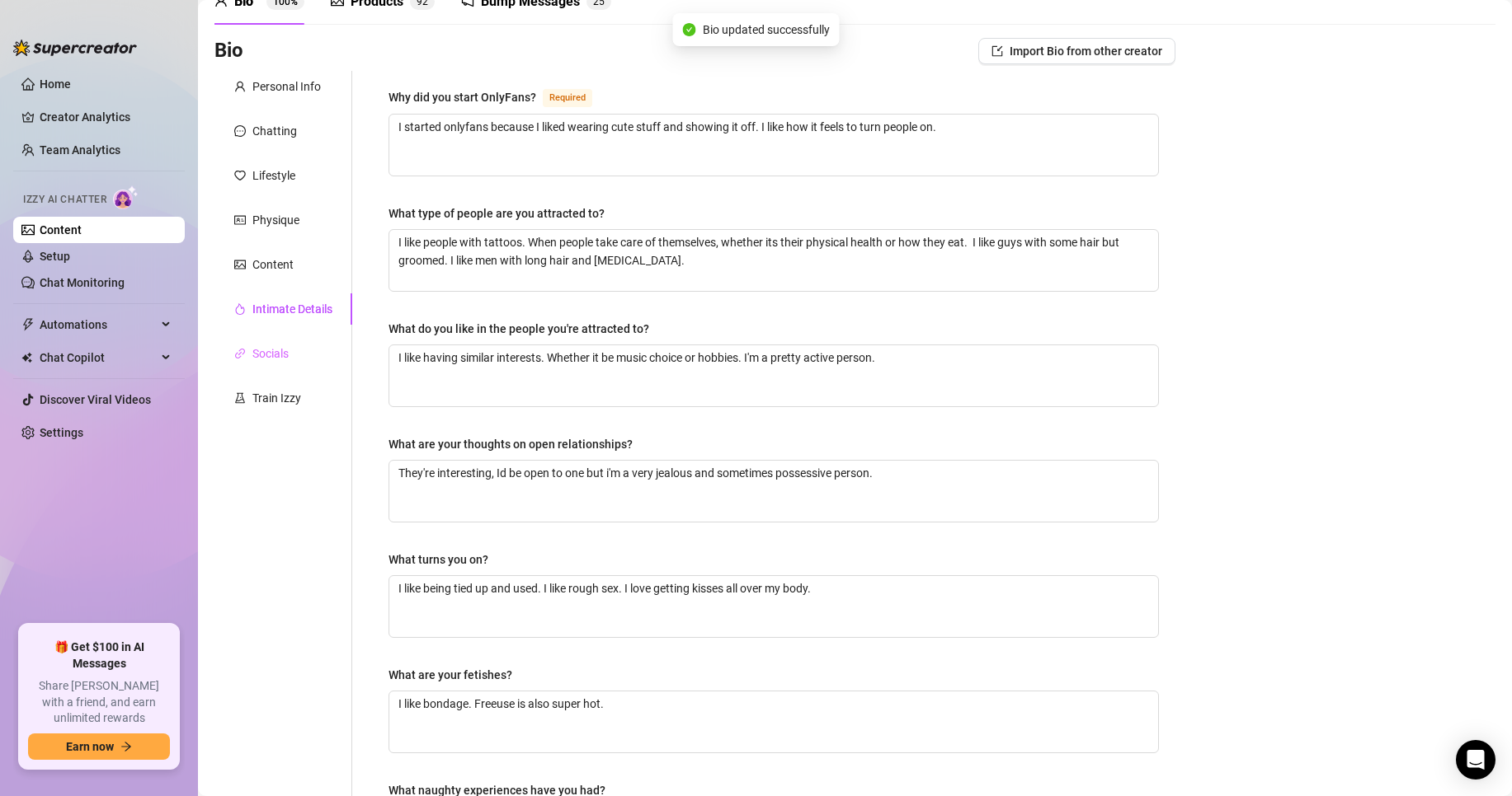
click at [329, 354] on div "Socials" at bounding box center [283, 353] width 138 height 31
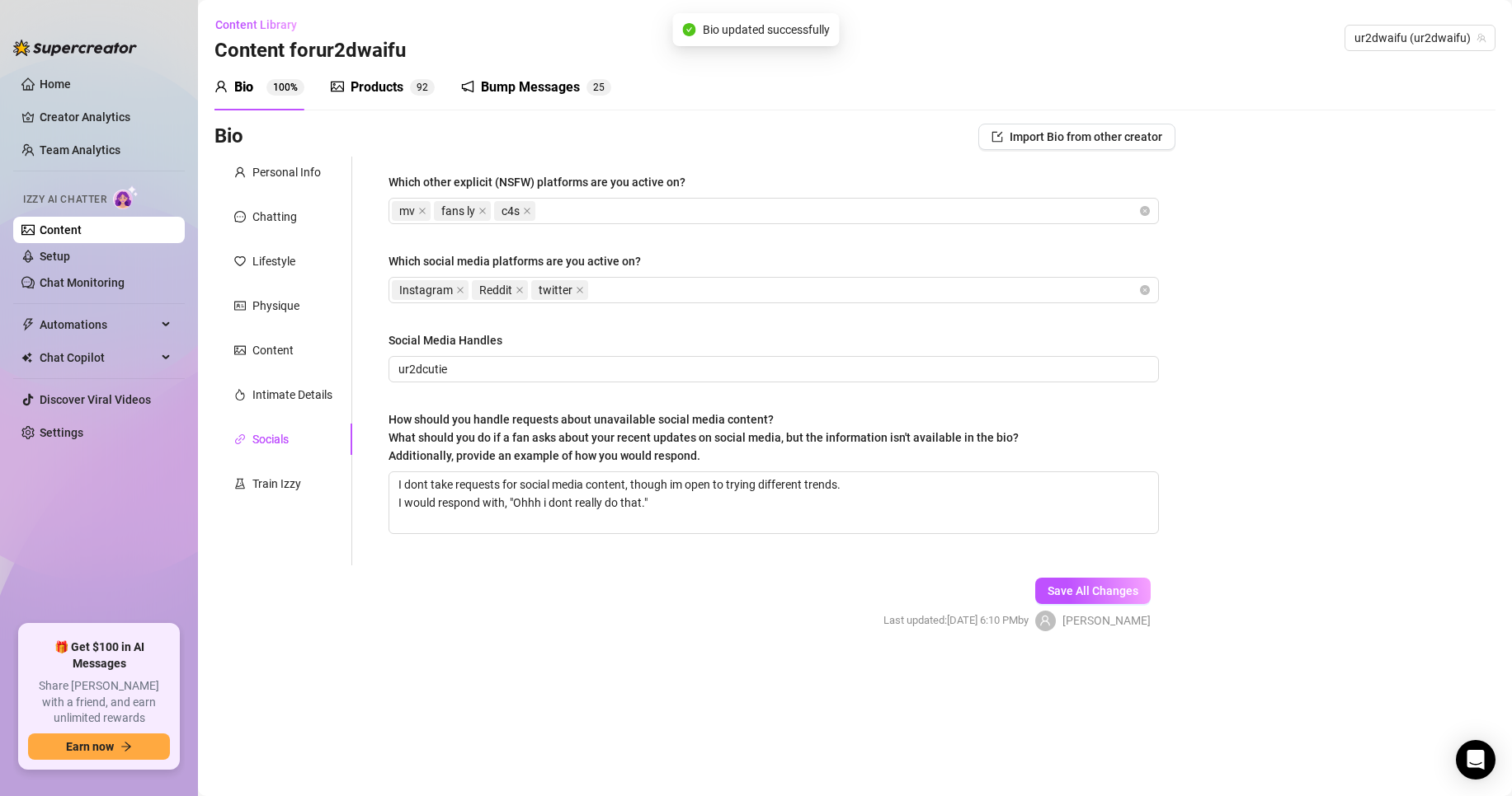
scroll to position [0, 0]
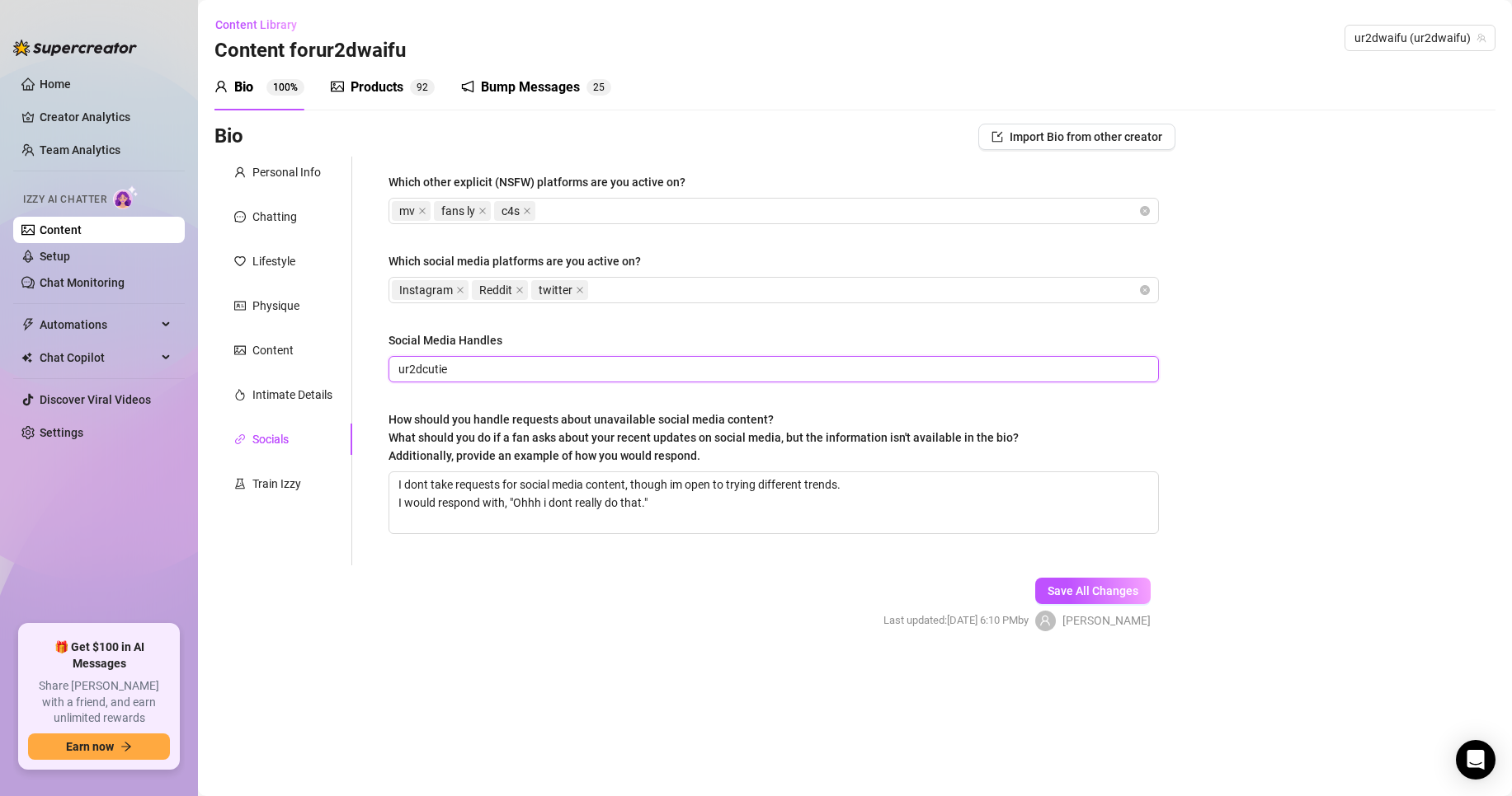
click at [557, 365] on input "ur2dcutie" at bounding box center [772, 369] width 747 height 18
click at [315, 486] on div "Train Izzy" at bounding box center [283, 483] width 138 height 31
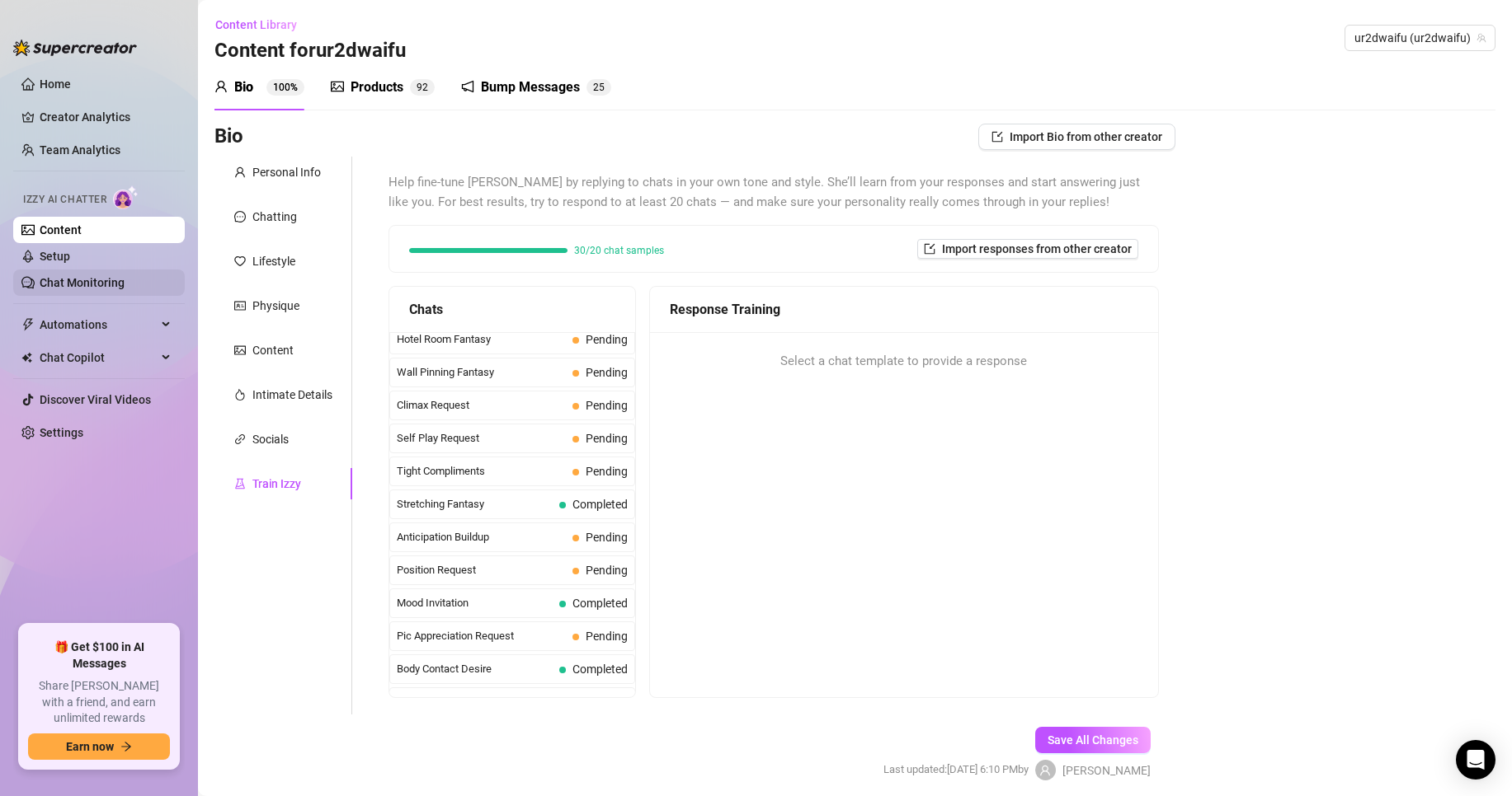
scroll to position [490, 0]
